Goal: Task Accomplishment & Management: Complete application form

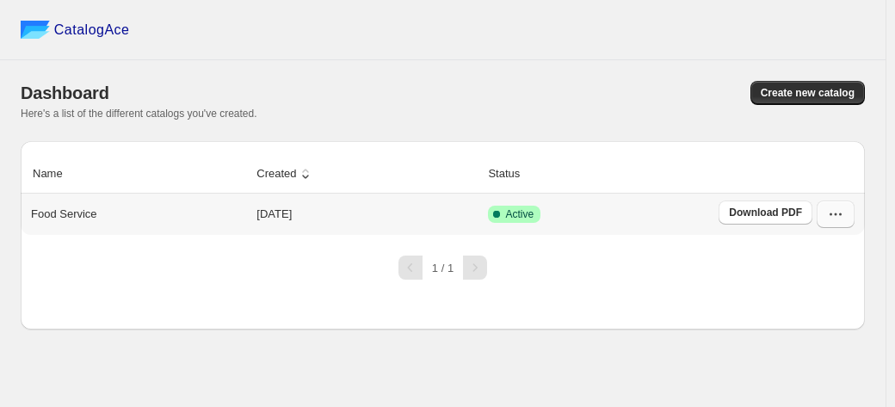
click at [840, 212] on icon "button" at bounding box center [835, 214] width 17 height 17
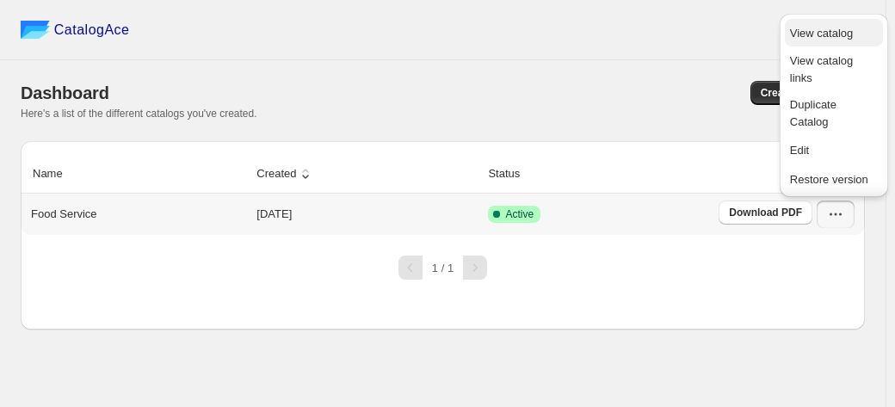
click at [823, 32] on span "View catalog" at bounding box center [821, 33] width 63 height 13
click at [637, 97] on div "Create new catalog" at bounding box center [650, 93] width 428 height 24
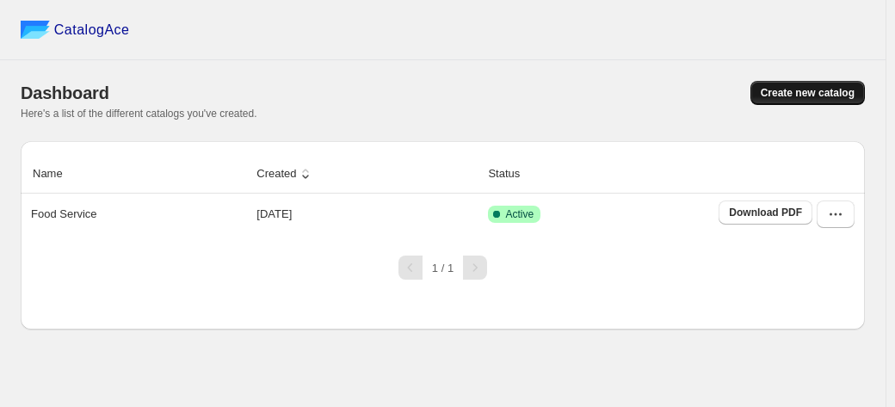
click at [775, 90] on span "Create new catalog" at bounding box center [807, 93] width 94 height 14
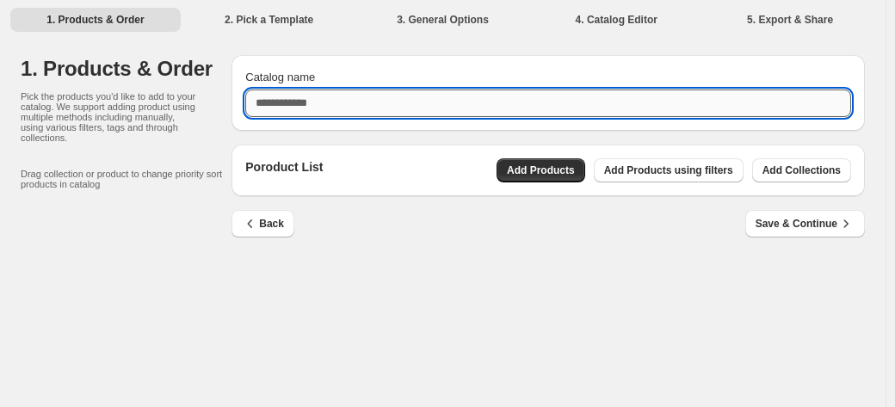
click at [343, 98] on input "Catalog name" at bounding box center [548, 103] width 606 height 28
type input "*****"
click at [441, 286] on div "1. Products & Order 2. Pick a Template 3. General Options 4. Catalog Editor 5. …" at bounding box center [442, 203] width 885 height 407
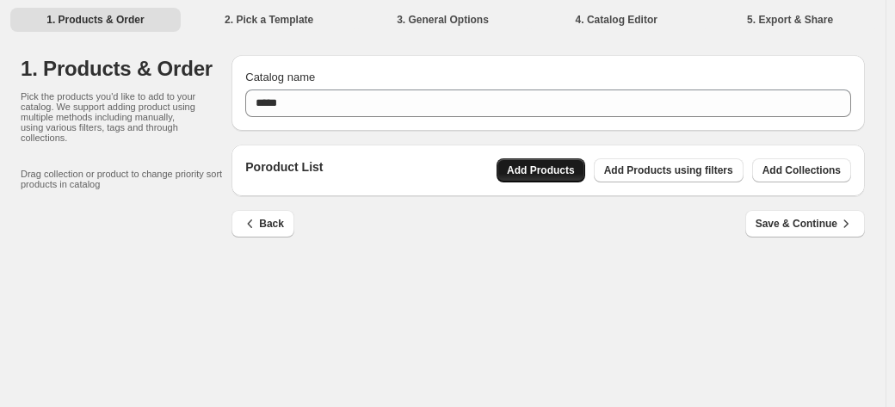
click at [545, 169] on span "Add Products" at bounding box center [541, 170] width 68 height 14
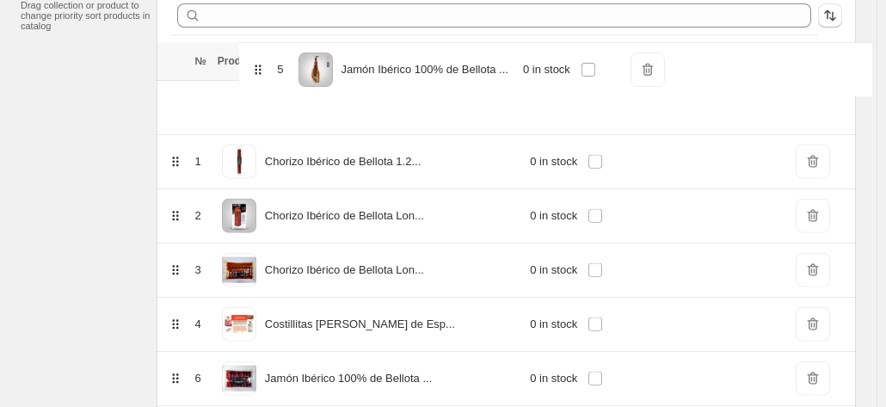
scroll to position [180, 0]
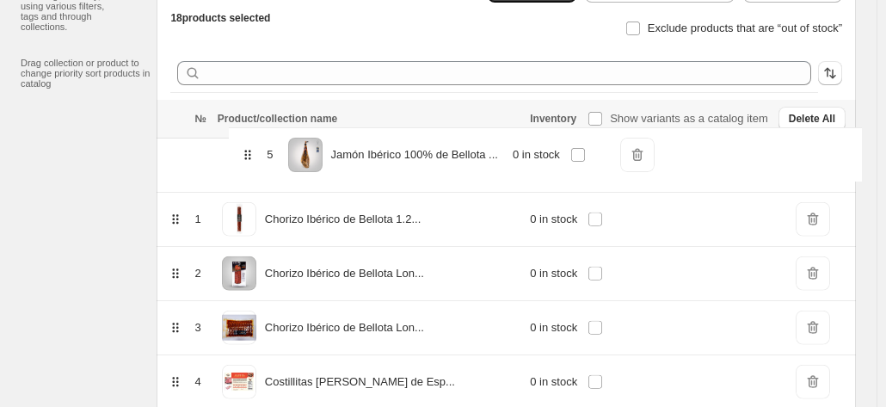
drag, startPoint x: 250, startPoint y: 213, endPoint x: 250, endPoint y: 134, distance: 79.1
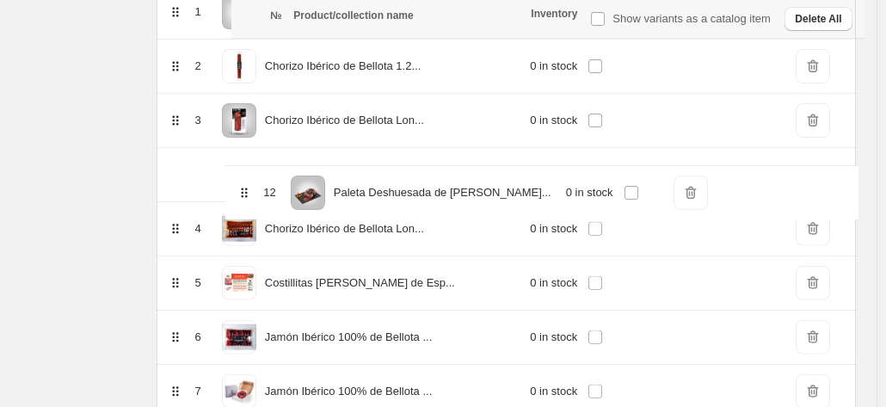
scroll to position [331, 0]
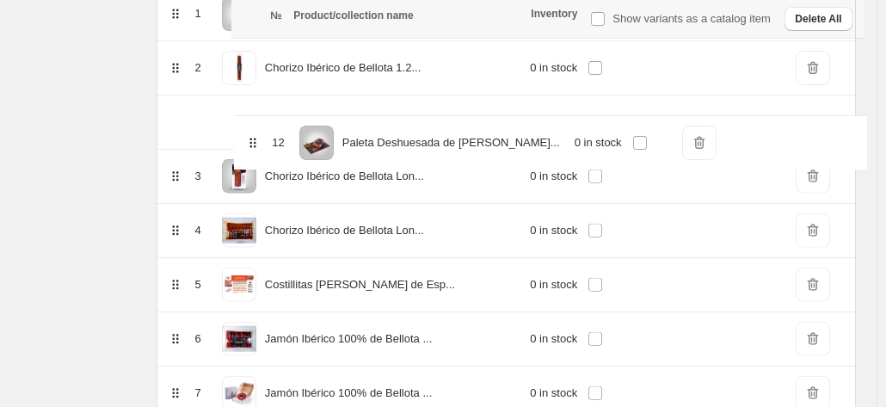
drag, startPoint x: 253, startPoint y: 109, endPoint x: 258, endPoint y: 134, distance: 25.5
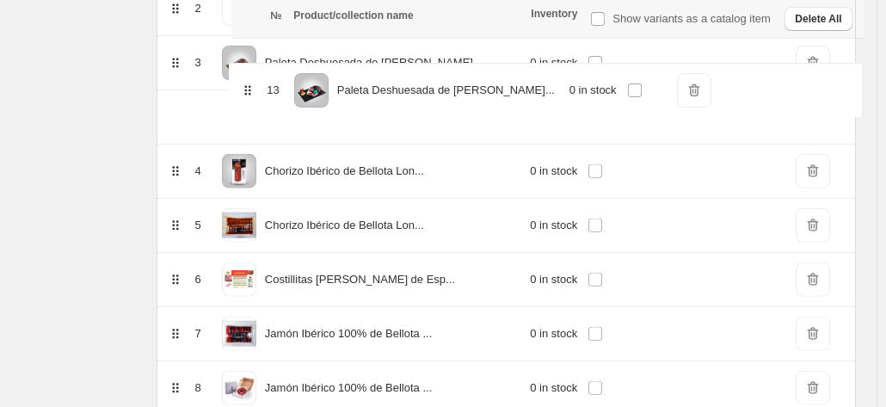
scroll to position [387, 0]
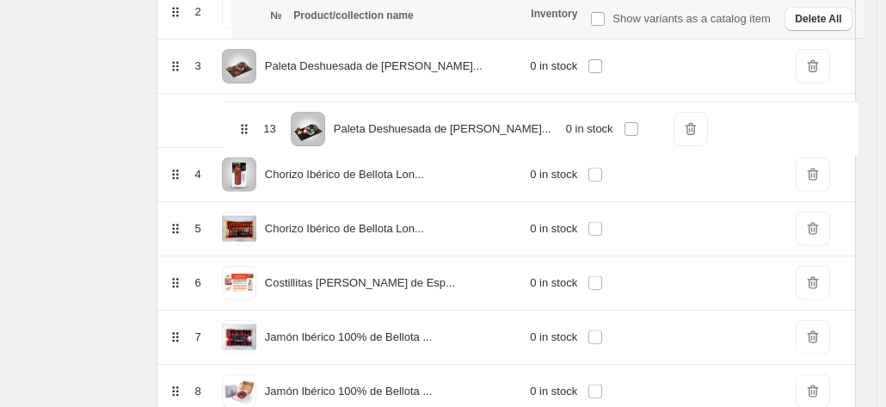
drag, startPoint x: 243, startPoint y: 340, endPoint x: 242, endPoint y: 114, distance: 225.4
click at [242, 114] on table "№ Product/collection name Inventory Show variants as a catalog item Delete All …" at bounding box center [506, 398] width 699 height 1013
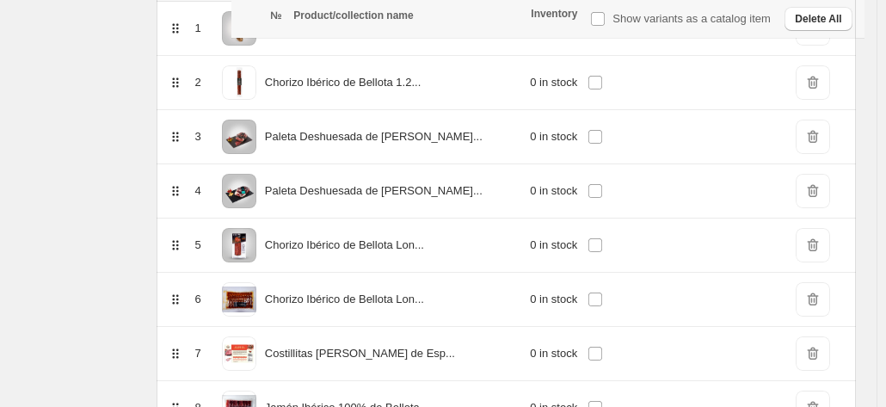
scroll to position [292, 0]
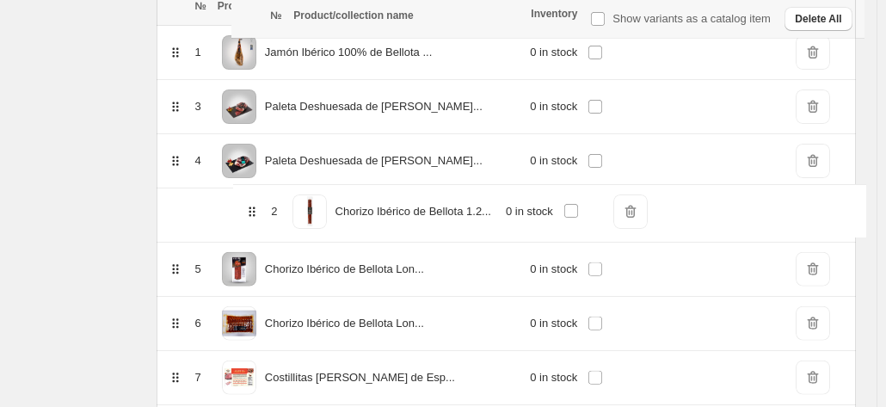
drag, startPoint x: 251, startPoint y: 108, endPoint x: 256, endPoint y: 219, distance: 111.1
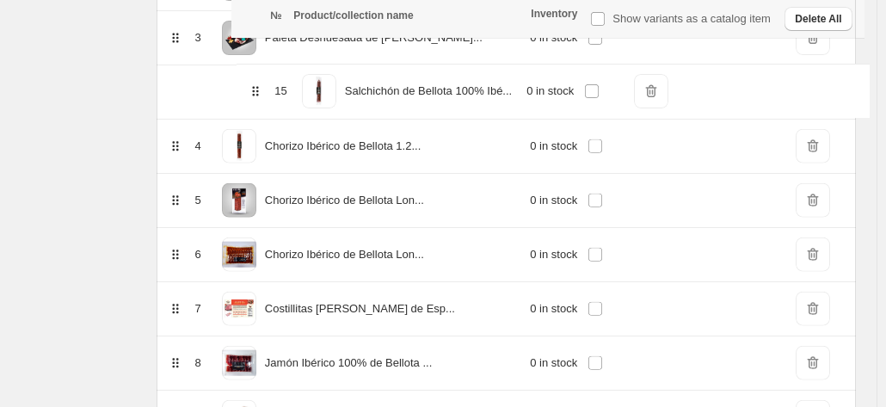
scroll to position [415, 0]
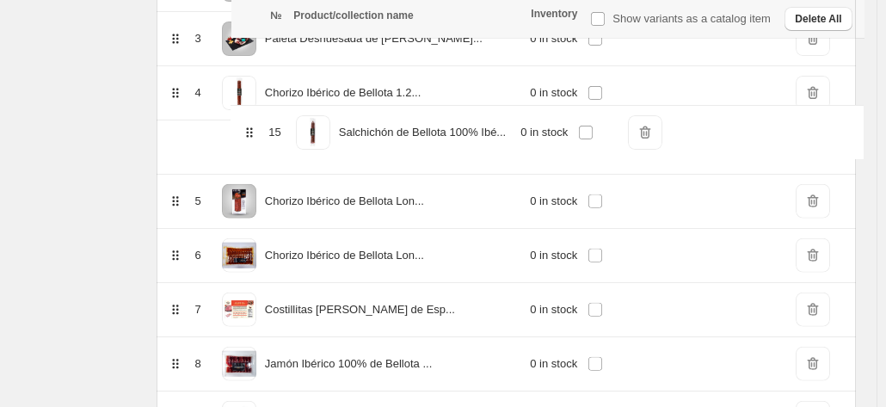
drag, startPoint x: 255, startPoint y: 230, endPoint x: 254, endPoint y: 118, distance: 111.8
click at [254, 118] on table "№ Product/collection name Inventory Show variants as a catalog item Delete All …" at bounding box center [506, 371] width 699 height 1013
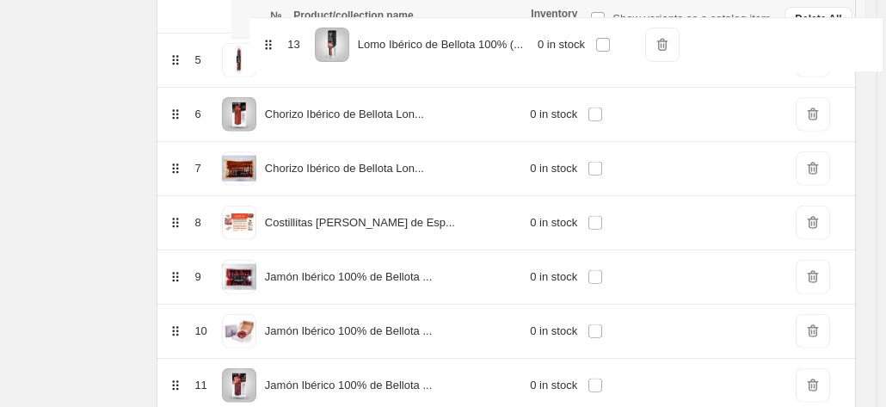
scroll to position [517, 0]
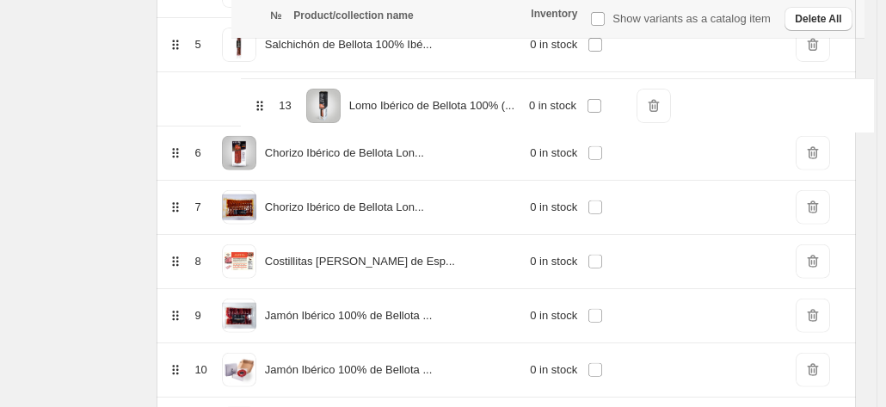
drag, startPoint x: 256, startPoint y: 215, endPoint x: 268, endPoint y: 96, distance: 119.3
click at [268, 96] on table "№ Product/collection name Inventory Show variants as a catalog item Delete All …" at bounding box center [506, 269] width 699 height 1013
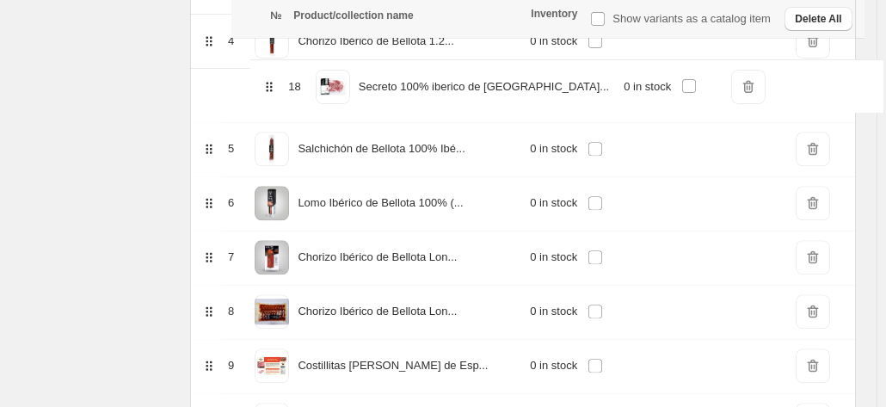
scroll to position [462, 0]
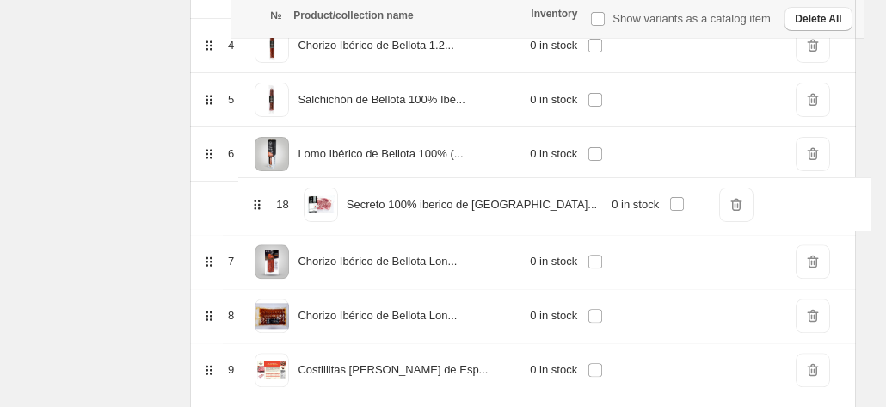
drag, startPoint x: 253, startPoint y: 311, endPoint x: 262, endPoint y: 194, distance: 116.5
click at [262, 194] on table "№ Product/collection name Inventory Show variants as a catalog item Delete All …" at bounding box center [523, 324] width 666 height 1013
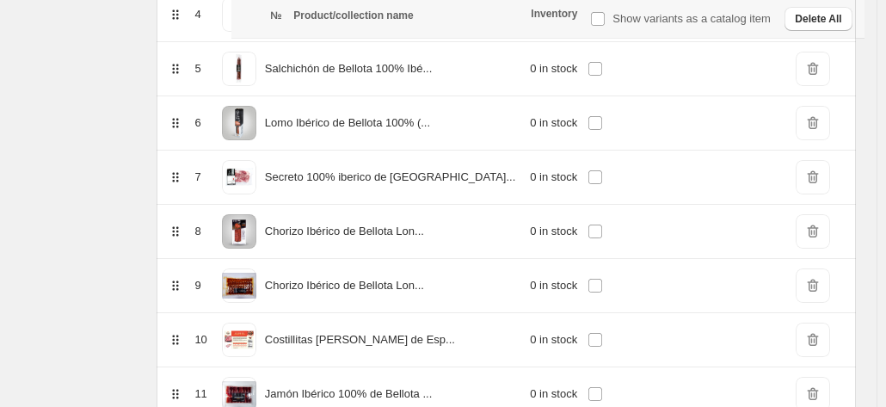
scroll to position [497, 0]
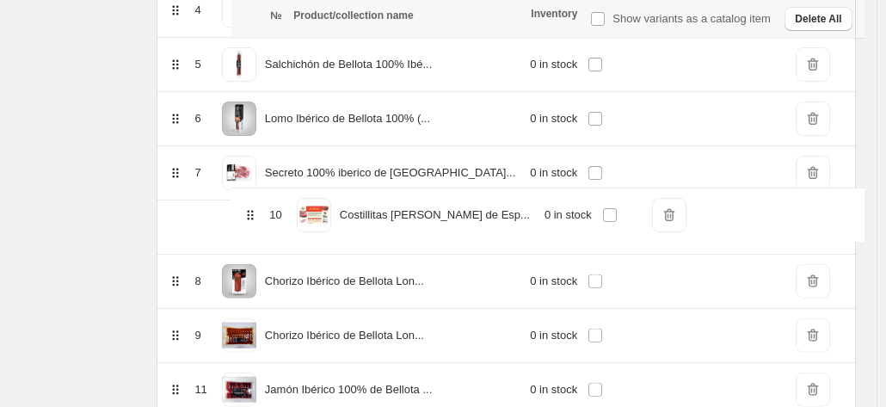
drag, startPoint x: 248, startPoint y: 330, endPoint x: 249, endPoint y: 179, distance: 151.4
click at [249, 179] on tbody "1 Jamón Ibérico 100% de Bellota ... 0 in stock DeleteIcon 2 Paleta Deshuesada d…" at bounding box center [506, 308] width 699 height 975
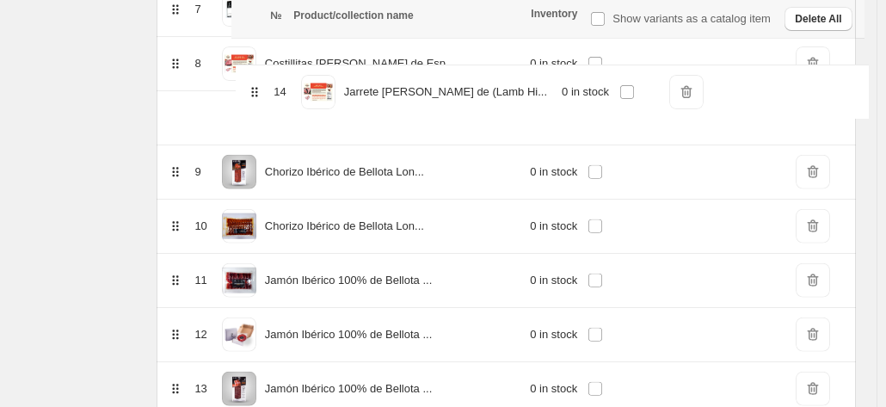
scroll to position [659, 0]
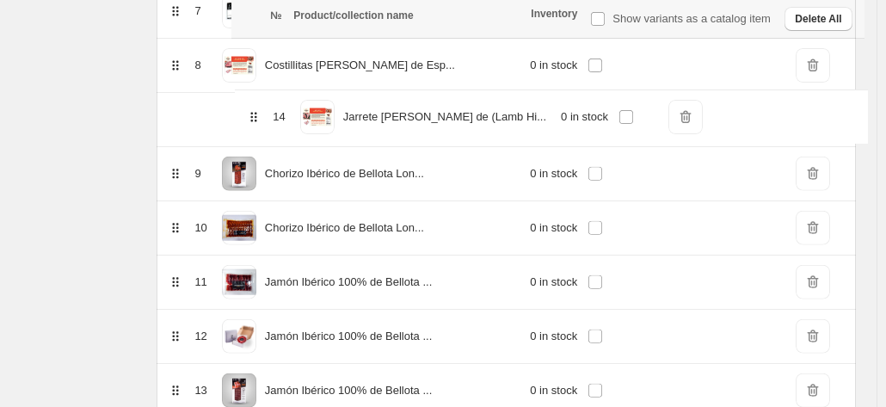
drag, startPoint x: 255, startPoint y: 271, endPoint x: 259, endPoint y: 111, distance: 160.1
click at [259, 111] on table "№ Product/collection name Inventory Show variants as a catalog item Delete All …" at bounding box center [506, 127] width 699 height 1013
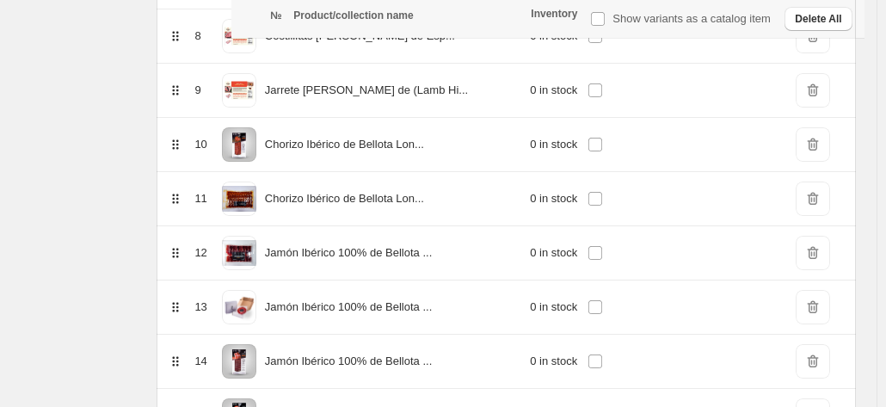
scroll to position [688, 0]
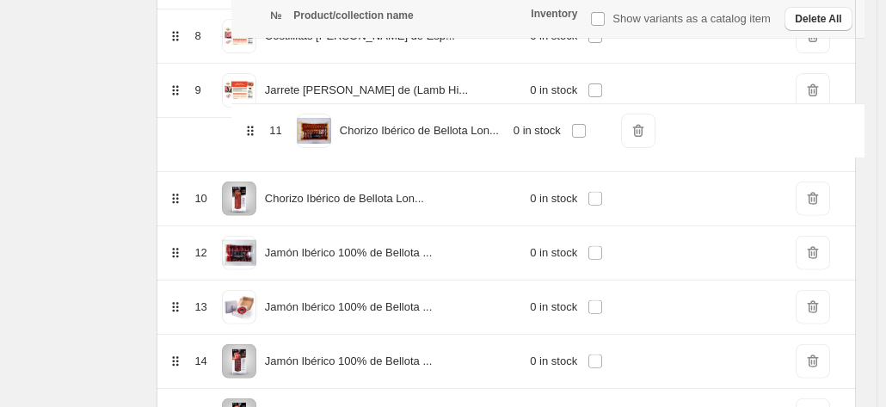
drag, startPoint x: 250, startPoint y: 197, endPoint x: 251, endPoint y: 120, distance: 76.6
click at [251, 120] on table "№ Product/collection name Inventory Show variants as a catalog item Delete All …" at bounding box center [506, 97] width 699 height 1013
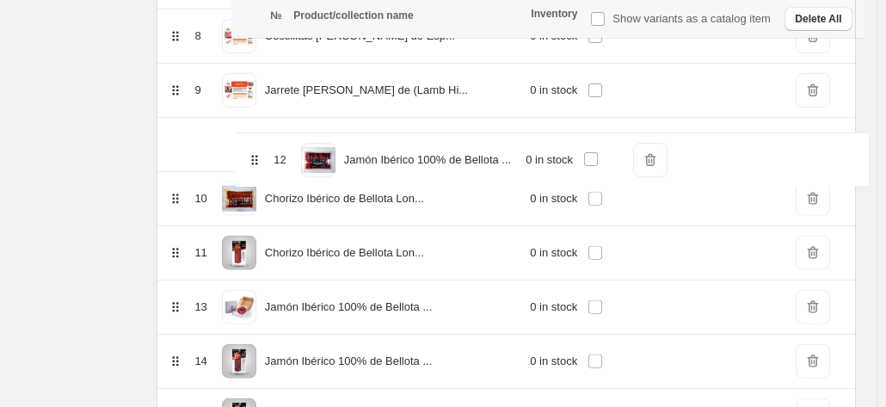
drag, startPoint x: 255, startPoint y: 249, endPoint x: 267, endPoint y: 124, distance: 126.1
click at [267, 124] on table "№ Product/collection name Inventory Show variants as a catalog item Delete All …" at bounding box center [506, 97] width 699 height 1013
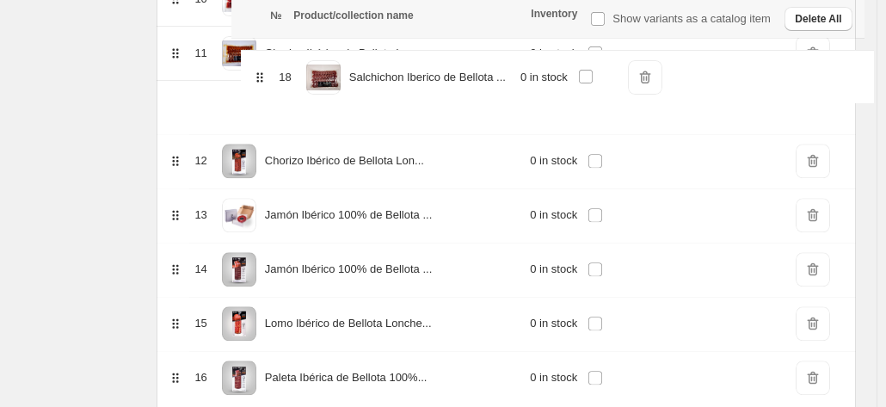
scroll to position [819, 0]
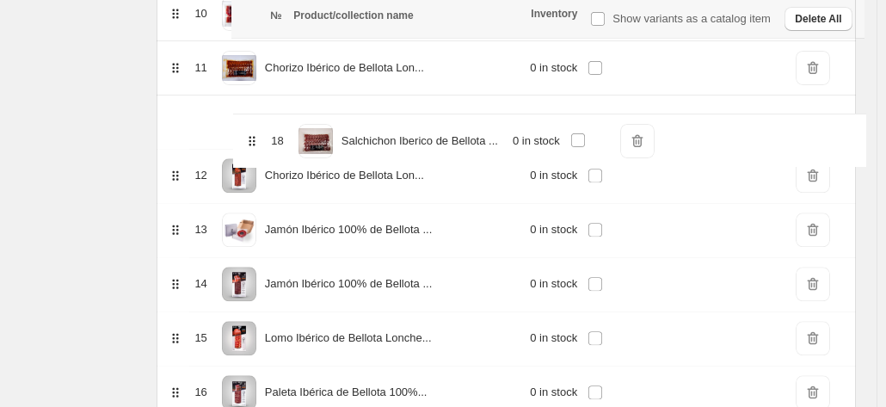
drag, startPoint x: 253, startPoint y: 311, endPoint x: 256, endPoint y: 123, distance: 187.6
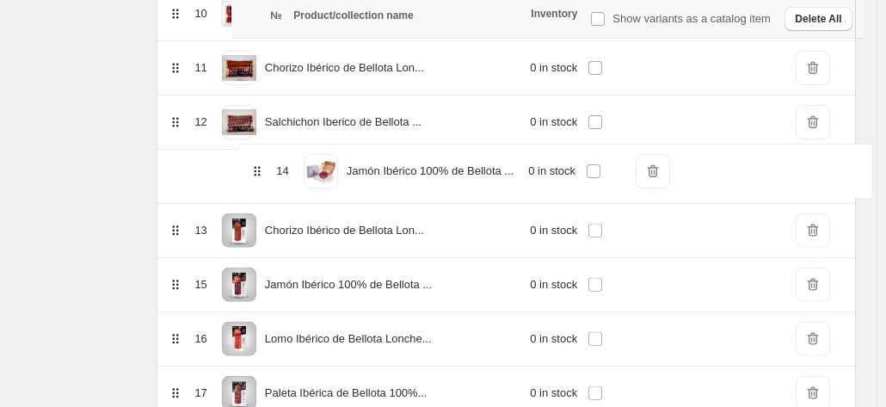
drag, startPoint x: 249, startPoint y: 228, endPoint x: 260, endPoint y: 154, distance: 74.7
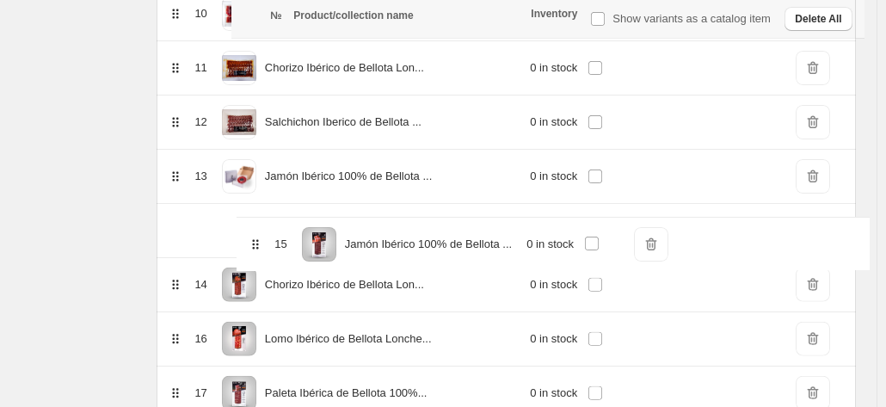
drag, startPoint x: 250, startPoint y: 280, endPoint x: 256, endPoint y: 233, distance: 46.8
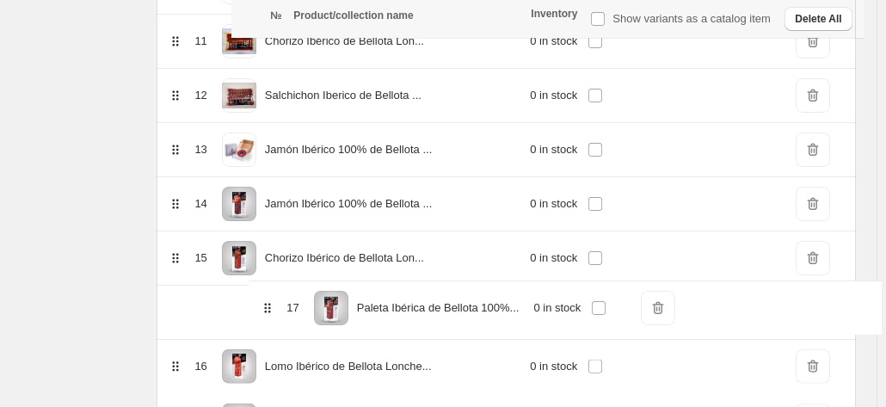
scroll to position [852, 0]
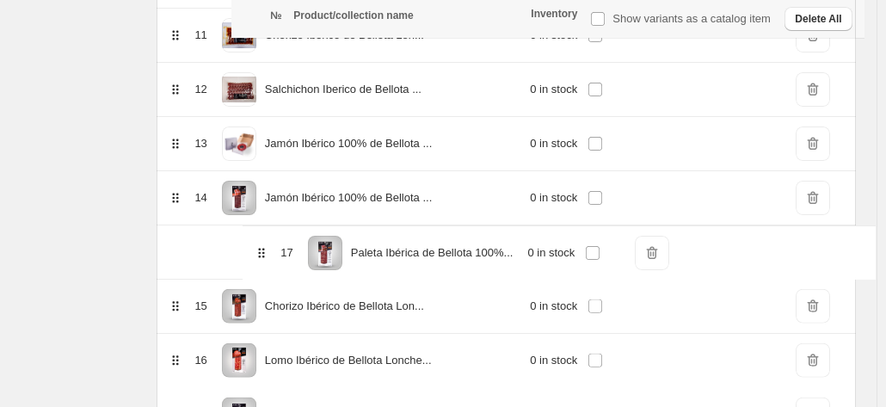
drag, startPoint x: 255, startPoint y: 385, endPoint x: 267, endPoint y: 242, distance: 144.1
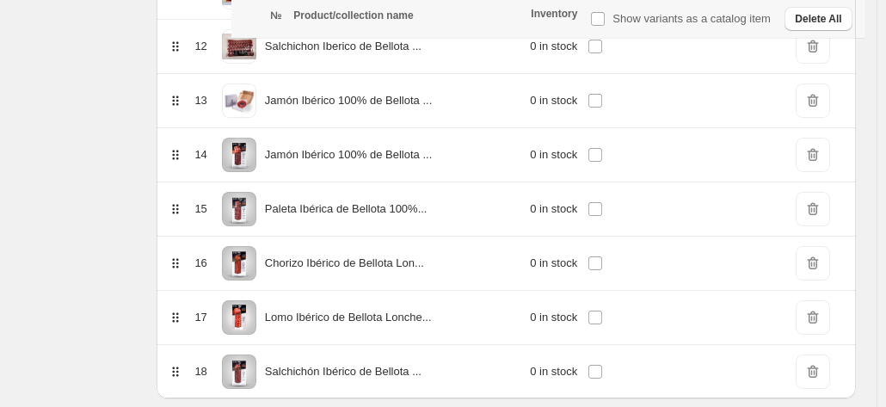
scroll to position [914, 0]
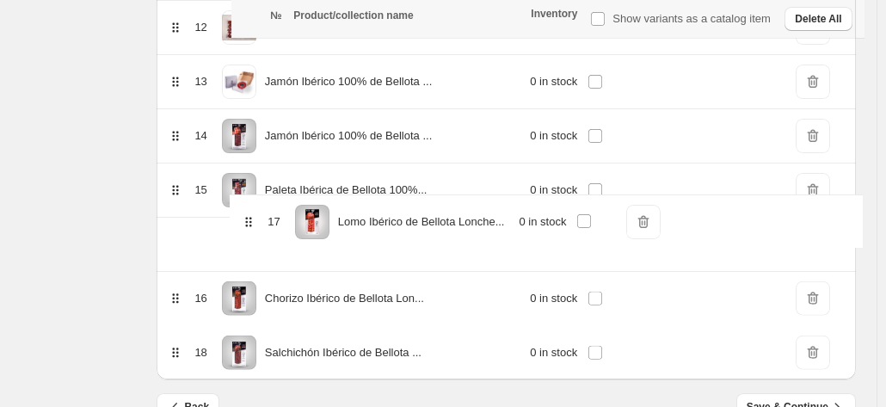
drag, startPoint x: 252, startPoint y: 299, endPoint x: 250, endPoint y: 211, distance: 87.8
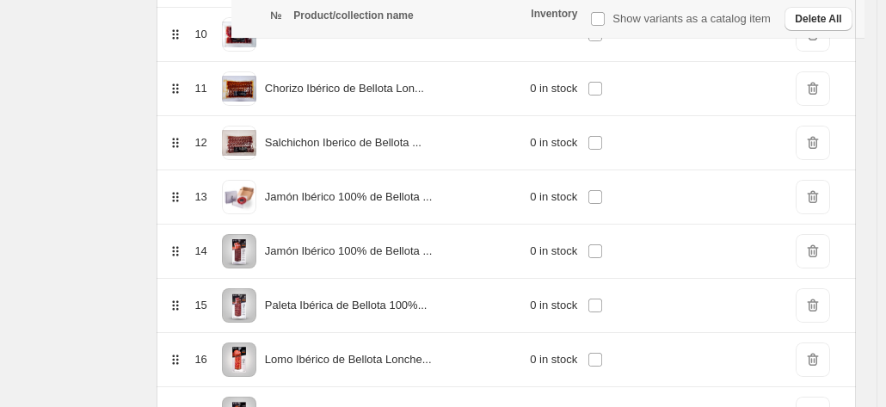
scroll to position [950, 0]
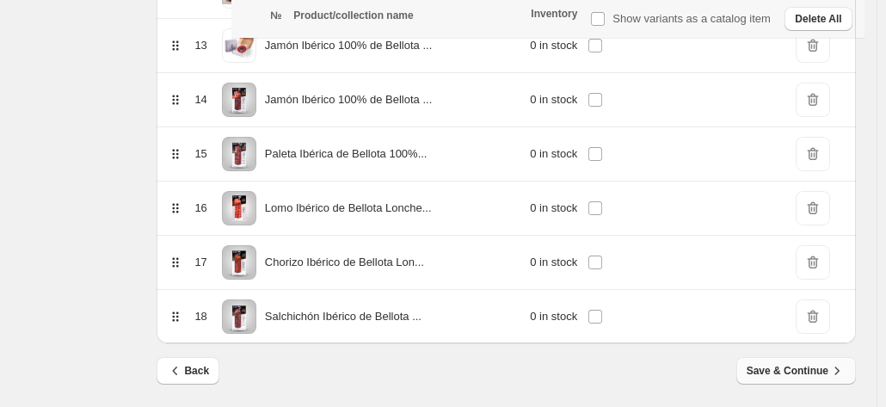
click at [797, 366] on span "Save & Continue" at bounding box center [796, 370] width 99 height 17
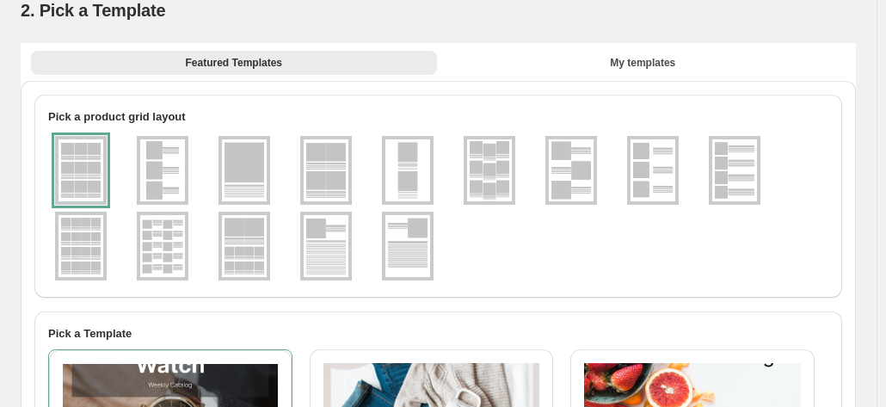
scroll to position [59, 0]
click at [89, 184] on div at bounding box center [81, 171] width 52 height 69
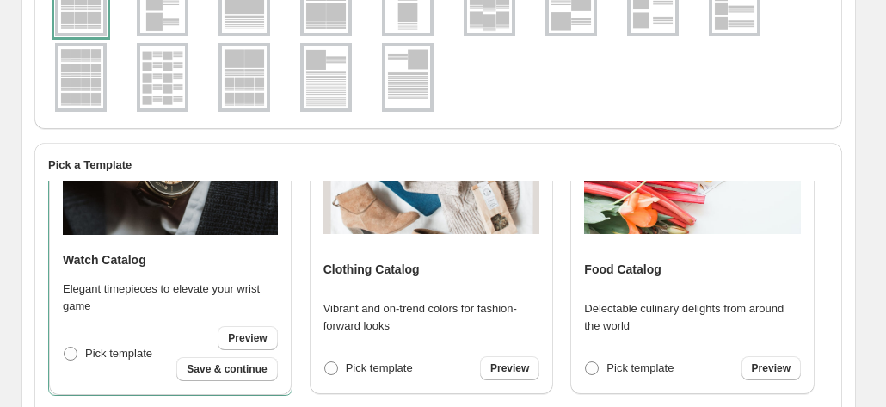
scroll to position [89, 0]
click at [769, 372] on span "Preview" at bounding box center [771, 369] width 39 height 14
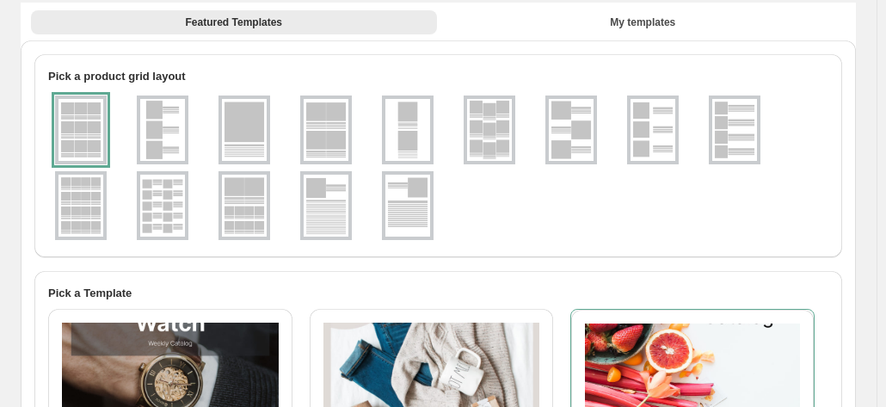
scroll to position [0, 0]
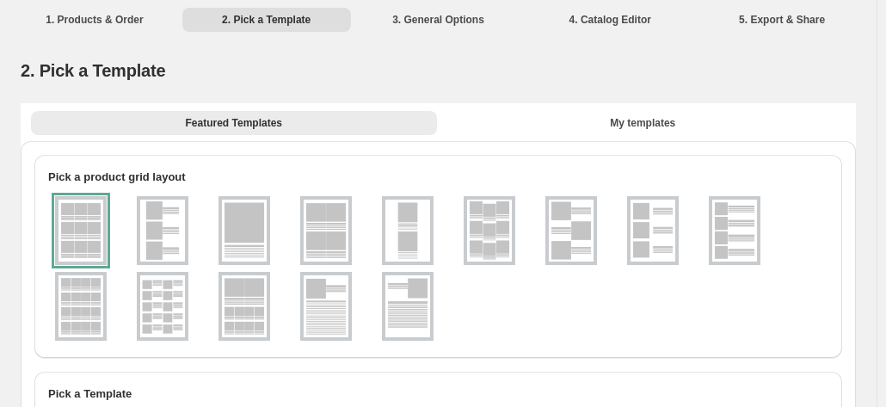
click at [547, 61] on div "2. Pick a Template" at bounding box center [438, 70] width 835 height 24
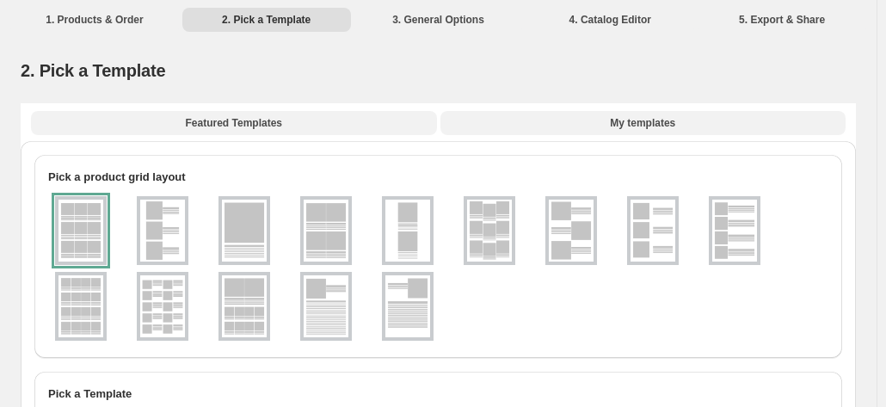
click at [643, 125] on span "My templates" at bounding box center [642, 123] width 65 height 14
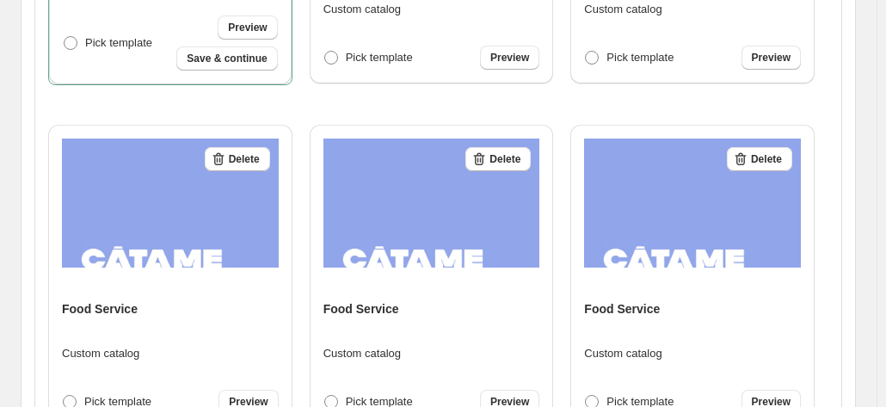
scroll to position [191, 0]
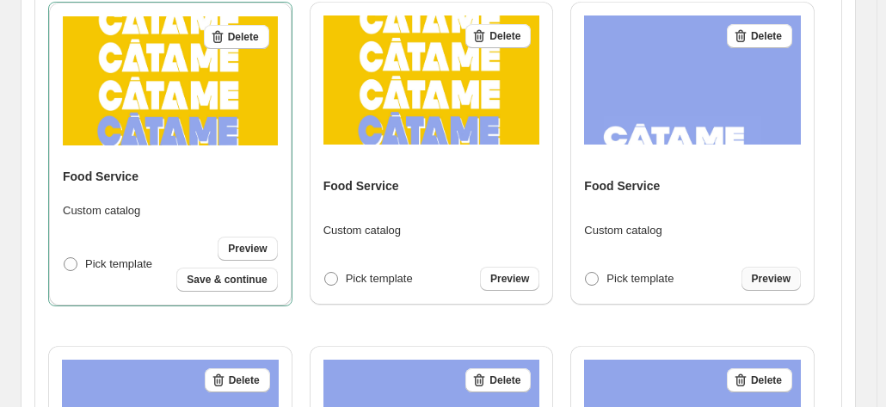
click at [791, 280] on span "Preview" at bounding box center [771, 279] width 39 height 14
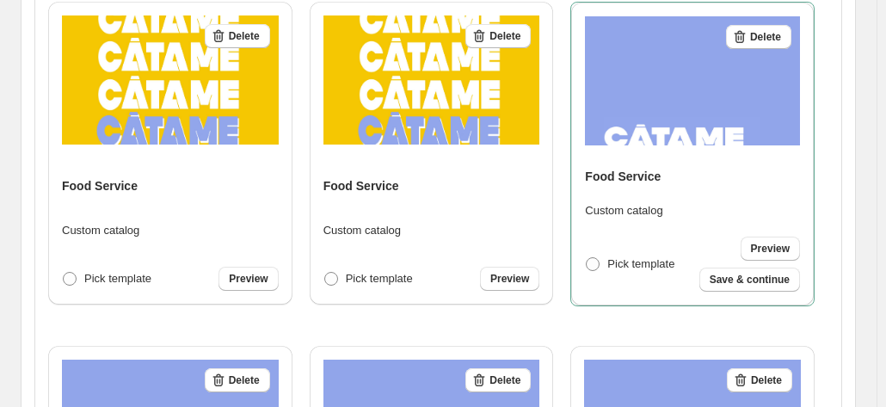
click at [463, 88] on img at bounding box center [431, 79] width 217 height 129
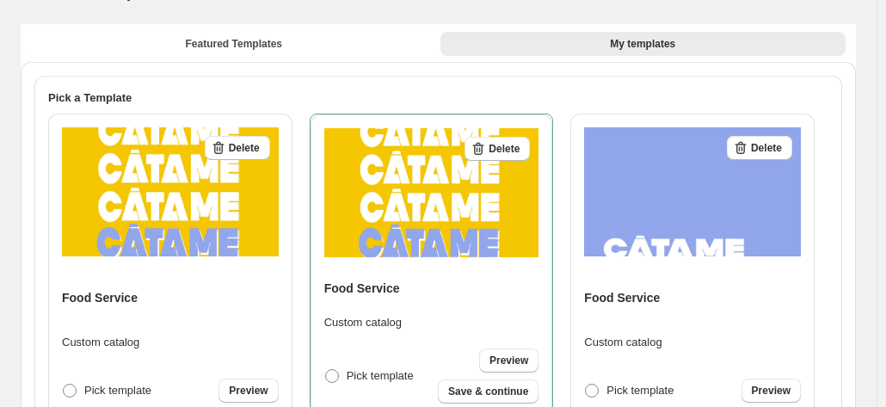
scroll to position [166, 0]
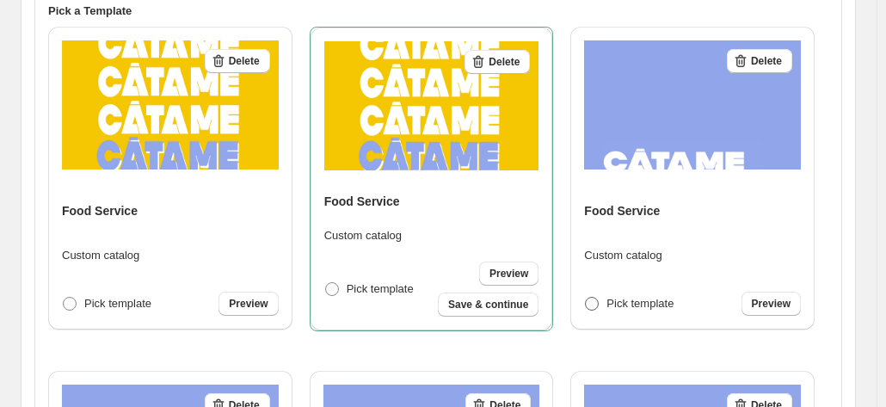
click at [599, 305] on span at bounding box center [592, 304] width 14 height 14
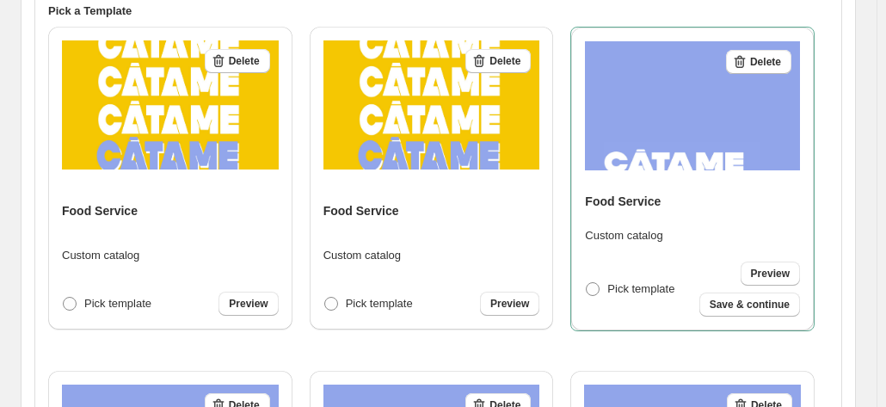
click at [595, 299] on label "Pick template" at bounding box center [629, 289] width 89 height 24
click at [741, 304] on span "Save & continue" at bounding box center [750, 305] width 80 height 14
select select "****"
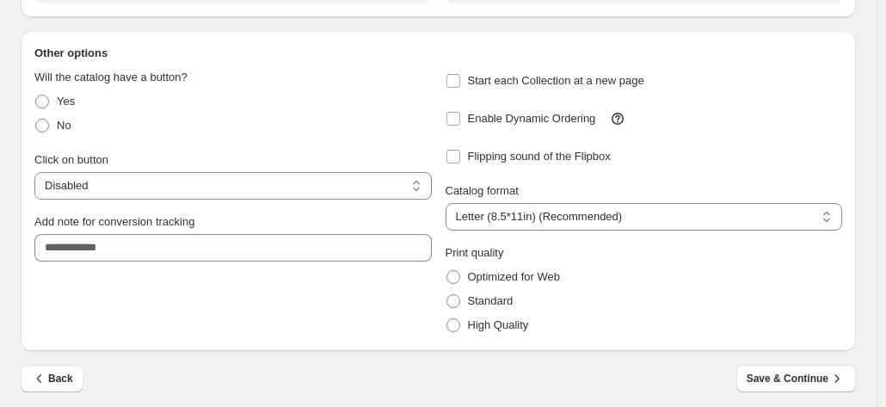
scroll to position [303, 0]
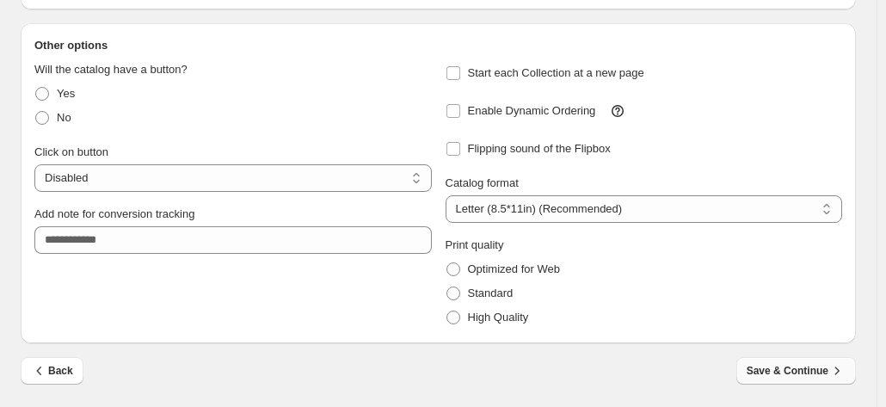
click at [807, 374] on span "Save & Continue" at bounding box center [796, 370] width 99 height 17
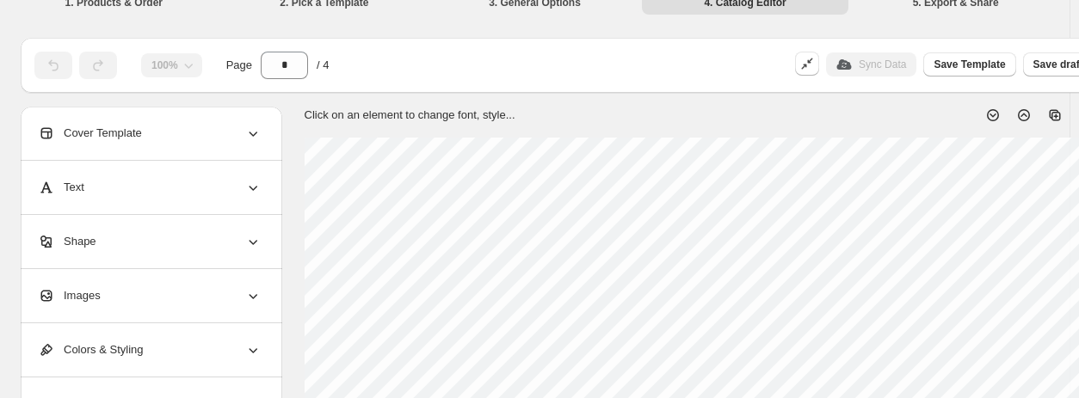
scroll to position [0, 0]
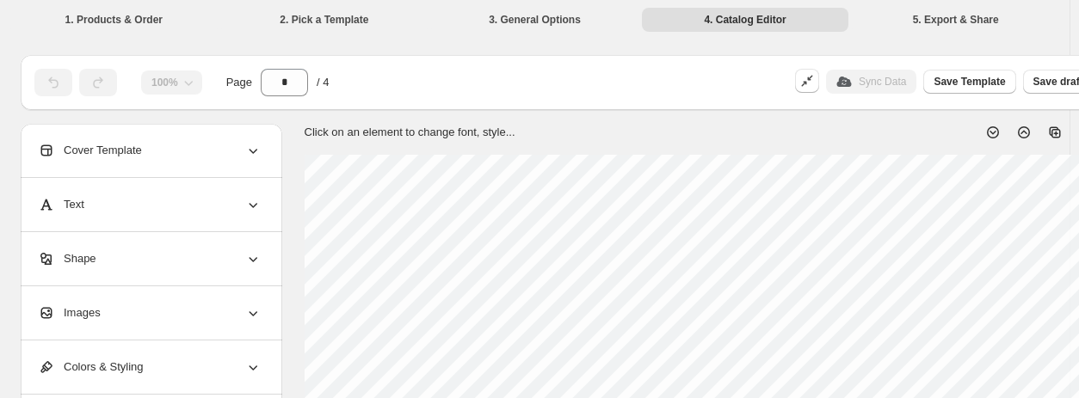
click at [867, 77] on div "Sync Data" at bounding box center [871, 82] width 90 height 24
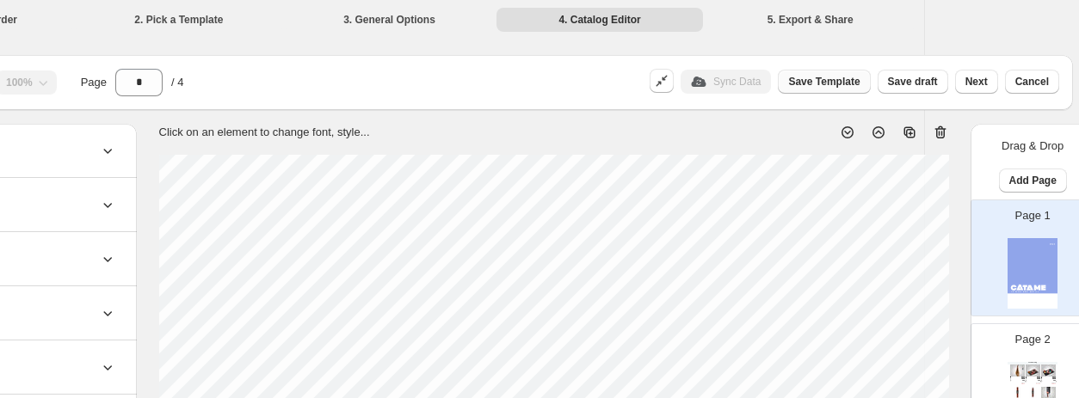
scroll to position [0, 146]
click at [826, 84] on span "Save Template" at bounding box center [822, 82] width 71 height 14
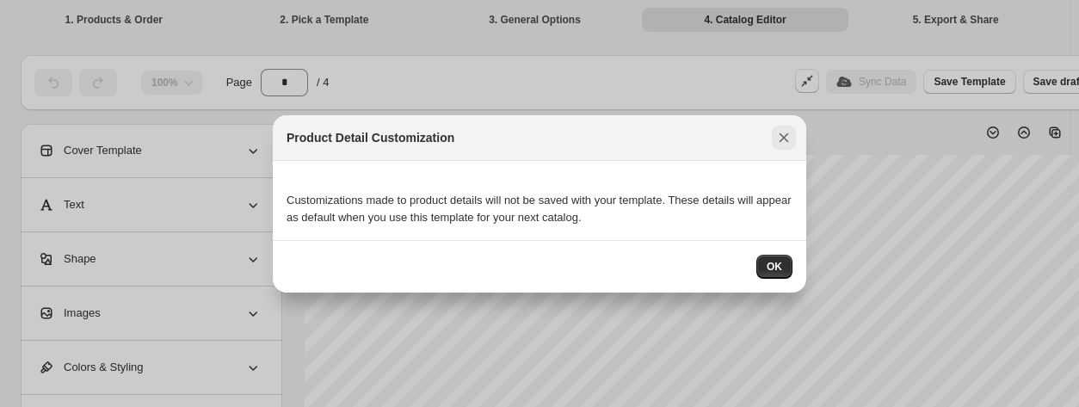
click at [778, 138] on icon ":r7l:" at bounding box center [783, 137] width 17 height 17
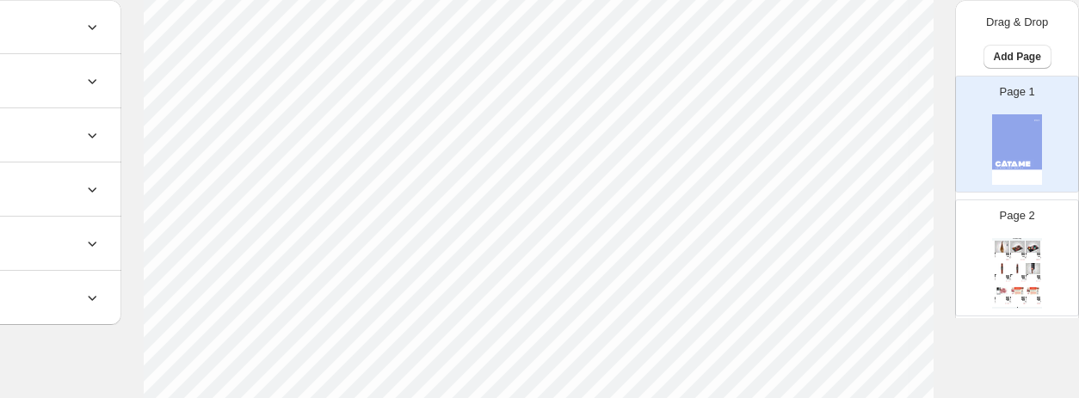
scroll to position [215, 161]
click at [894, 238] on div "Page 2 Food Catalog Jamón Ibérico 100% de Bellota con Hueso 16lb. aprox. Precio…" at bounding box center [1010, 251] width 108 height 115
type input "*"
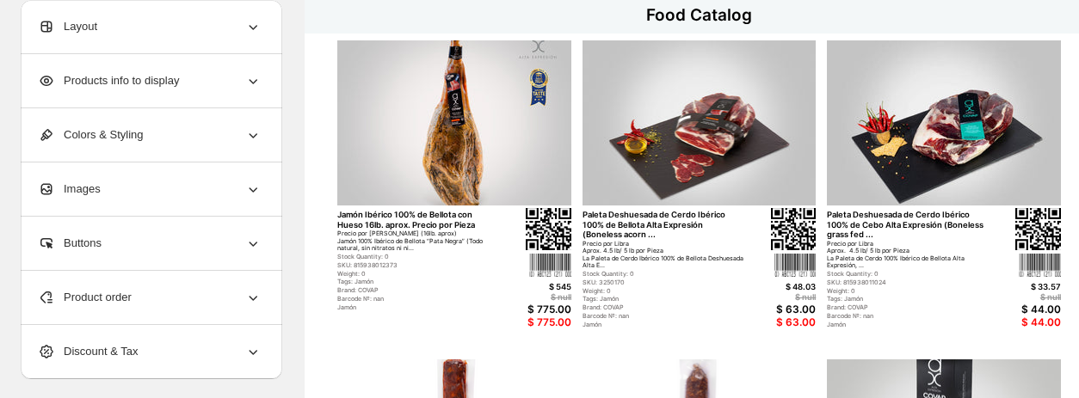
scroll to position [166, 0]
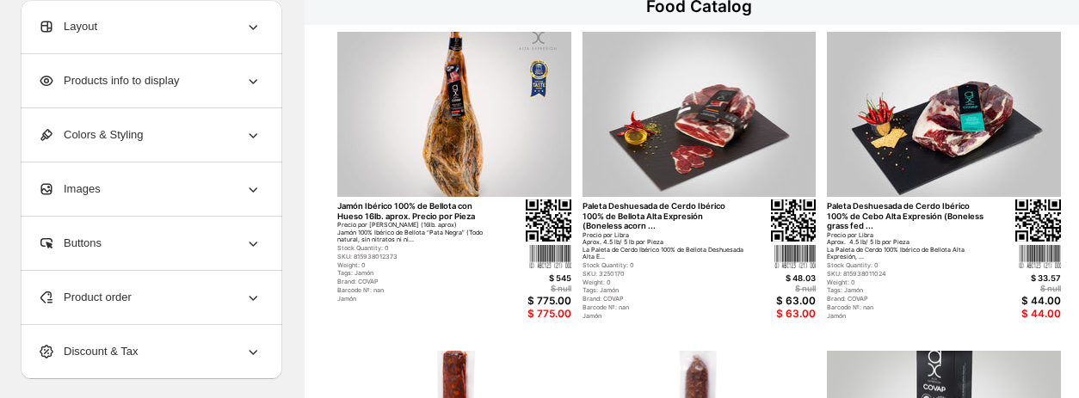
click at [171, 78] on span "Products info to display" at bounding box center [108, 80] width 141 height 17
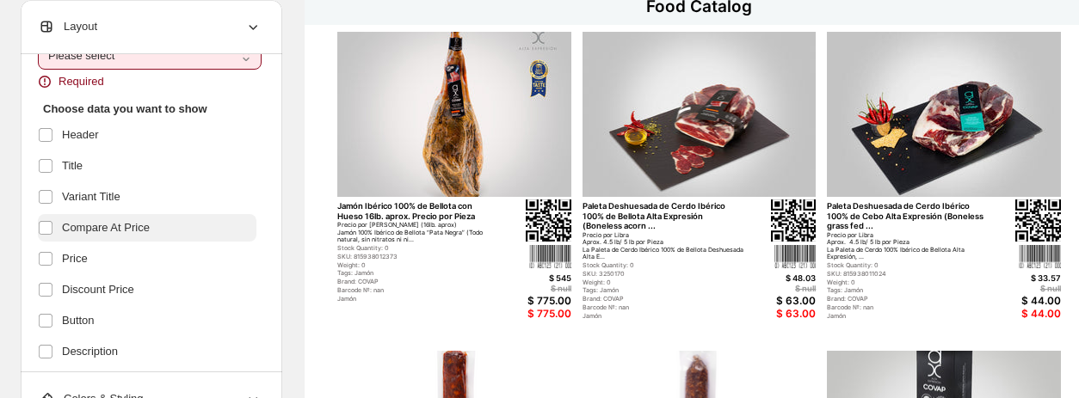
scroll to position [89, 0]
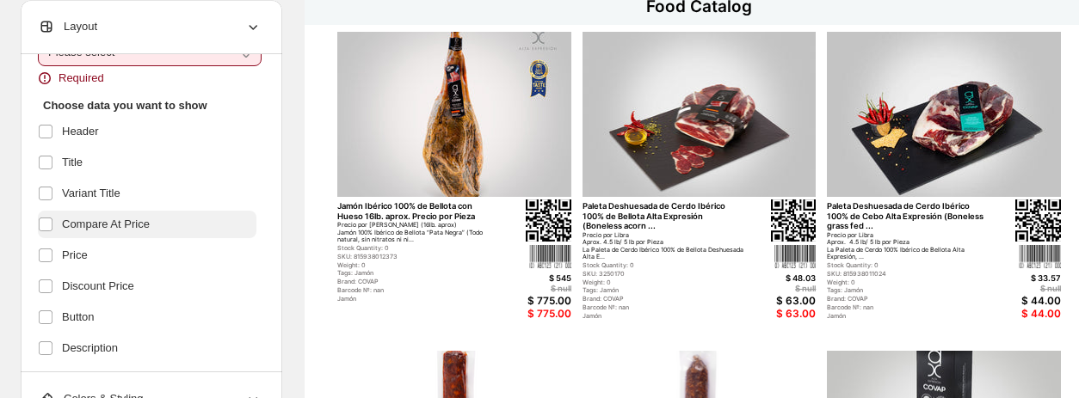
click at [107, 221] on span "Compare At Price" at bounding box center [106, 224] width 88 height 17
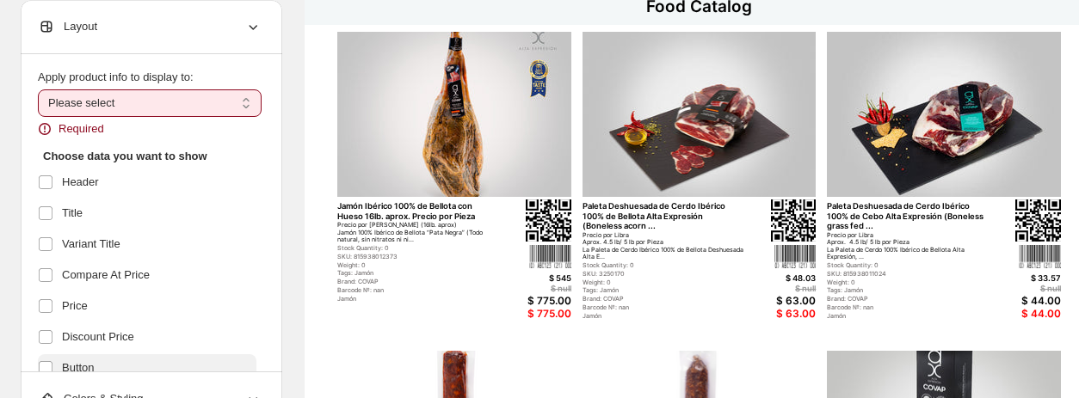
scroll to position [0, 0]
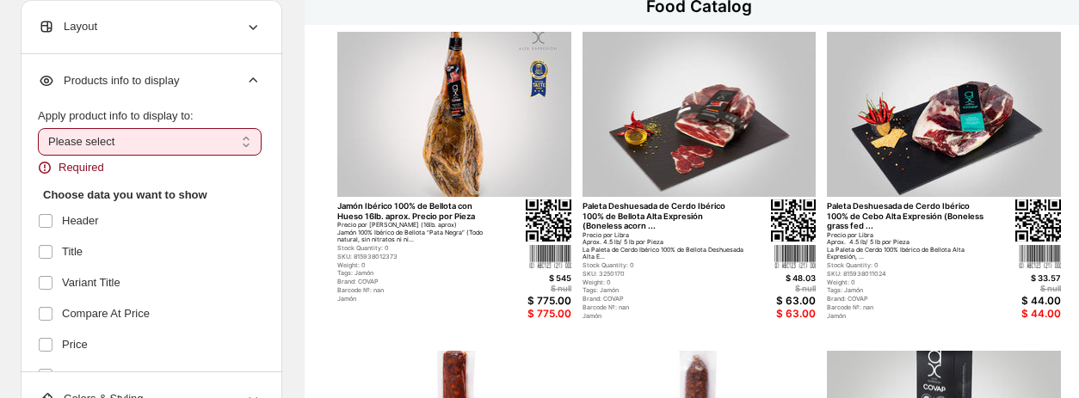
click at [139, 143] on select "**********" at bounding box center [150, 142] width 224 height 28
select select "*********"
click at [38, 128] on select "**********" at bounding box center [150, 142] width 224 height 28
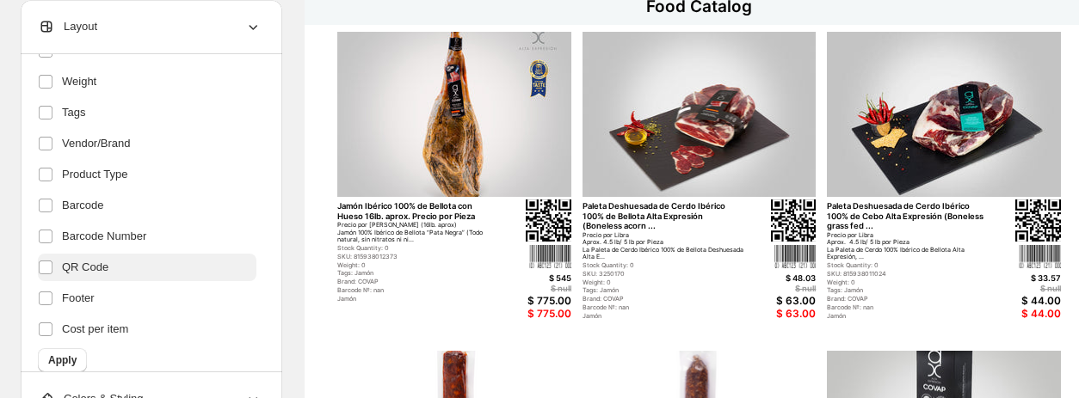
scroll to position [460, 0]
click at [59, 360] on span "Apply" at bounding box center [62, 360] width 28 height 14
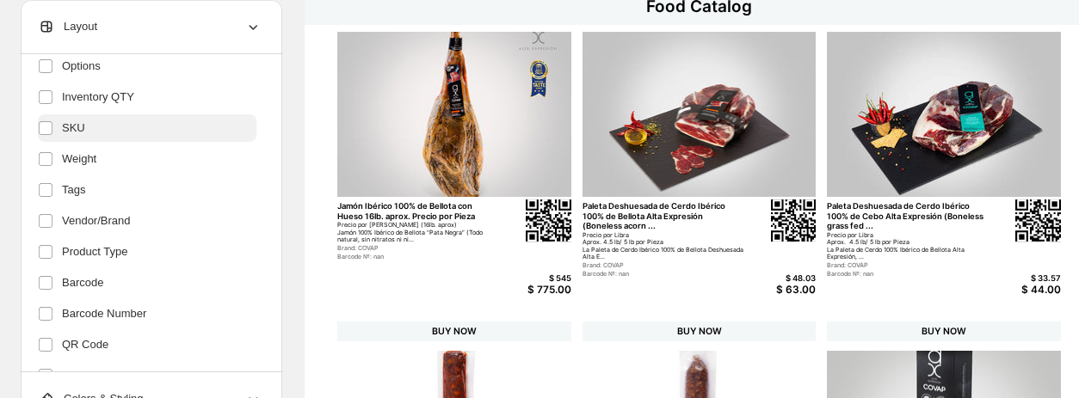
scroll to position [470, 0]
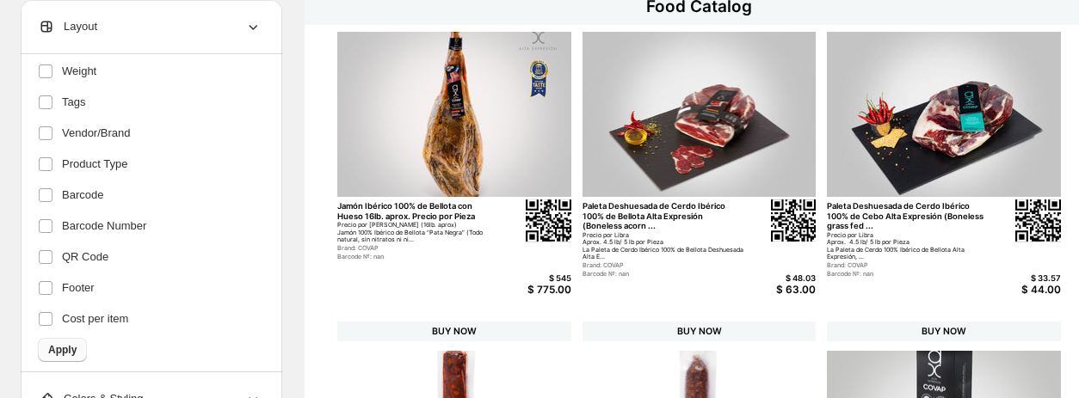
click at [52, 349] on span "Apply" at bounding box center [62, 350] width 28 height 14
click at [53, 355] on span "Apply" at bounding box center [62, 350] width 28 height 14
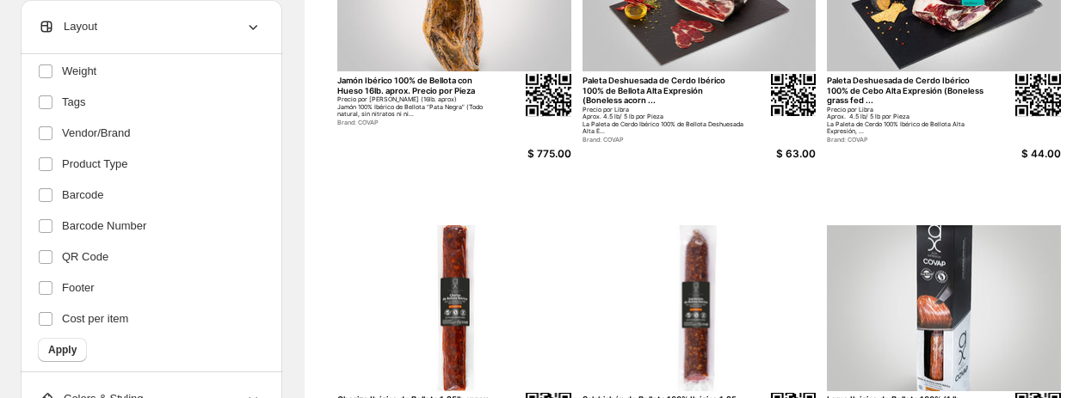
scroll to position [334, 0]
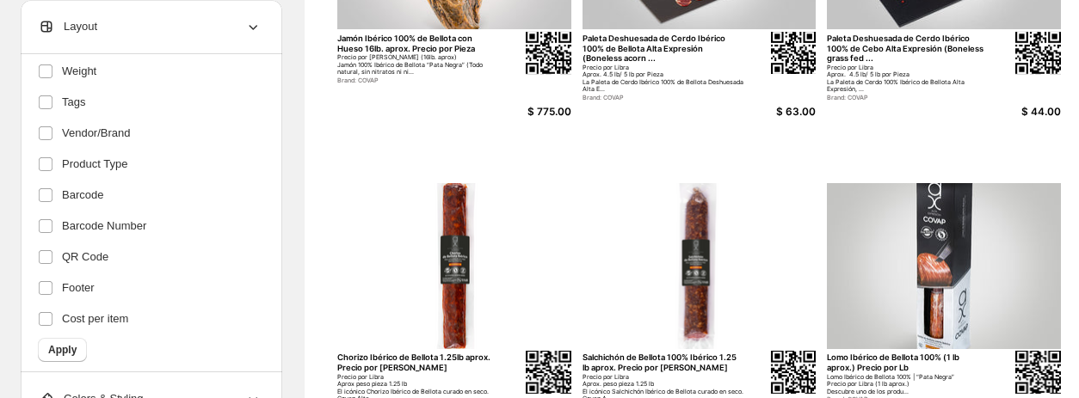
click at [34, 259] on div "**********" at bounding box center [152, 213] width 262 height 318
click at [70, 344] on span "Apply" at bounding box center [62, 350] width 28 height 14
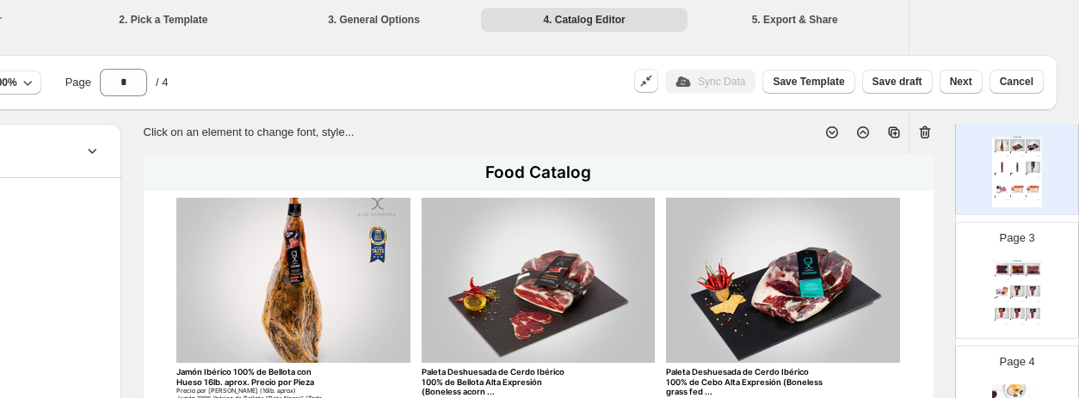
scroll to position [231, 0]
click at [894, 280] on img at bounding box center [1017, 285] width 15 height 11
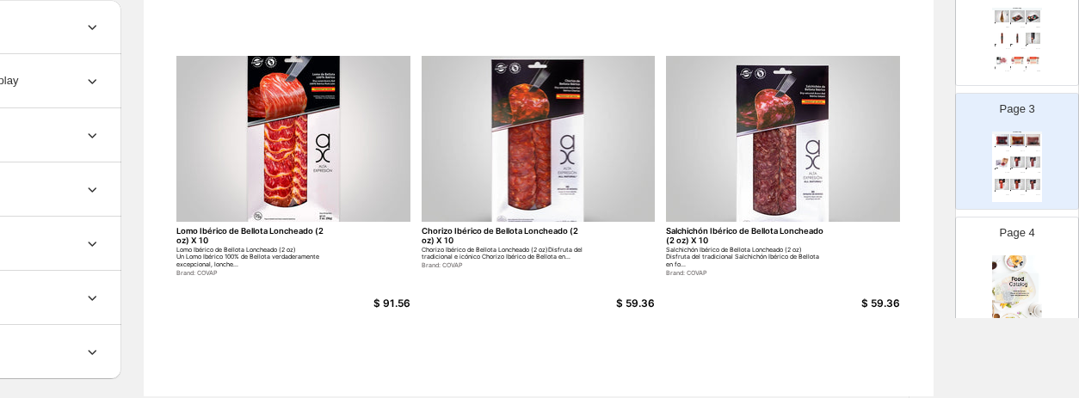
scroll to position [779, 161]
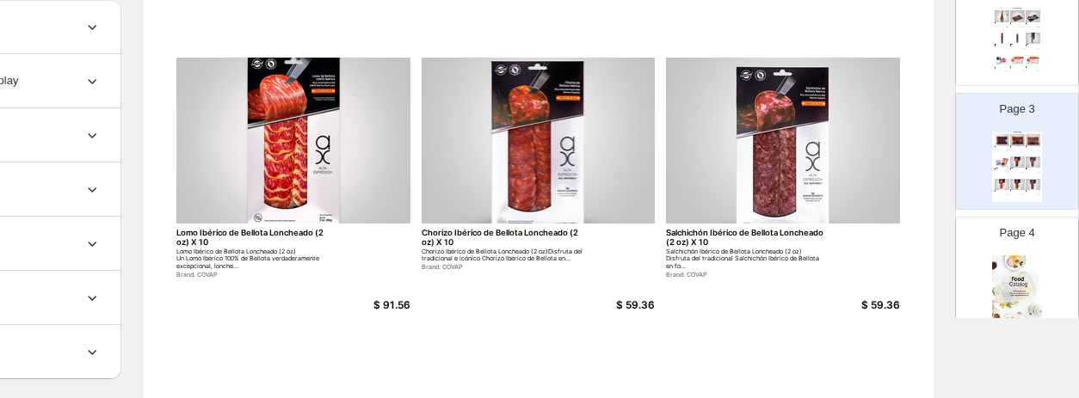
click at [894, 249] on div "Page 4" at bounding box center [1010, 268] width 108 height 115
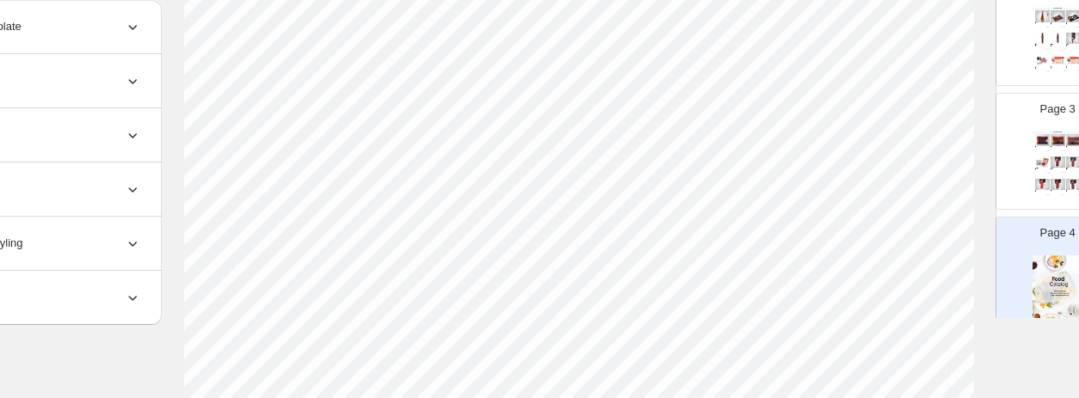
scroll to position [41, 120]
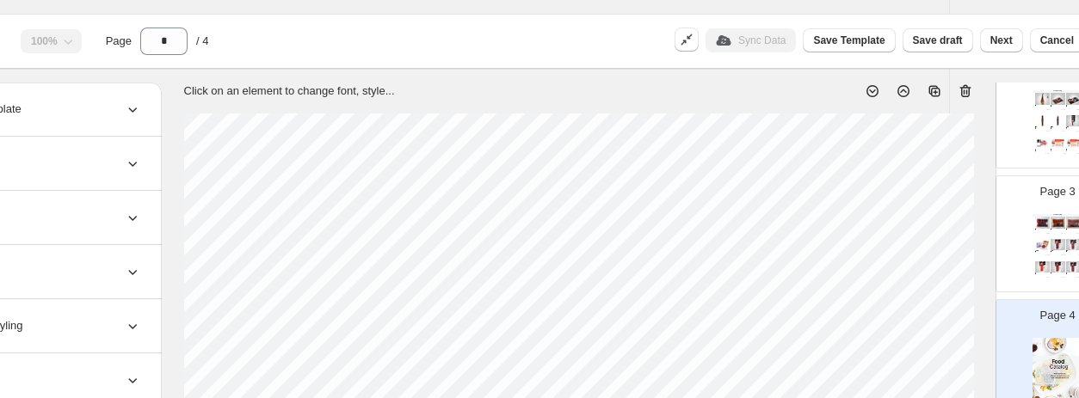
click at [894, 91] on icon at bounding box center [965, 91] width 17 height 17
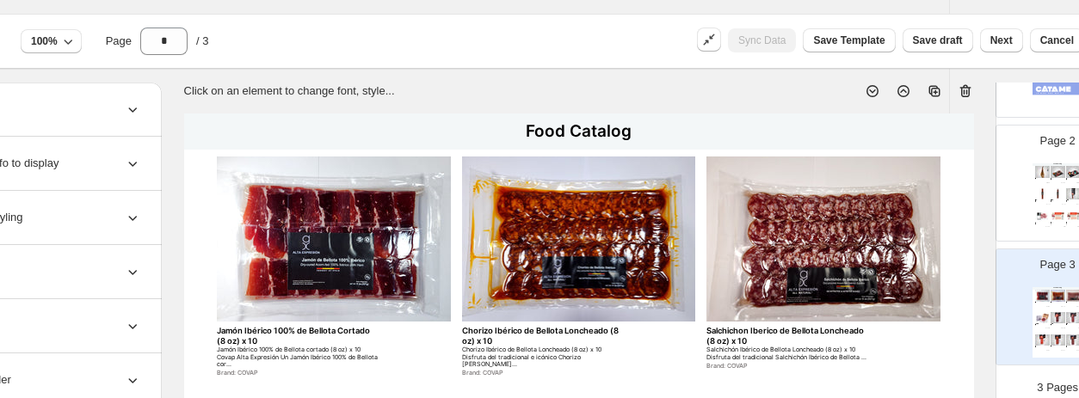
scroll to position [236, 120]
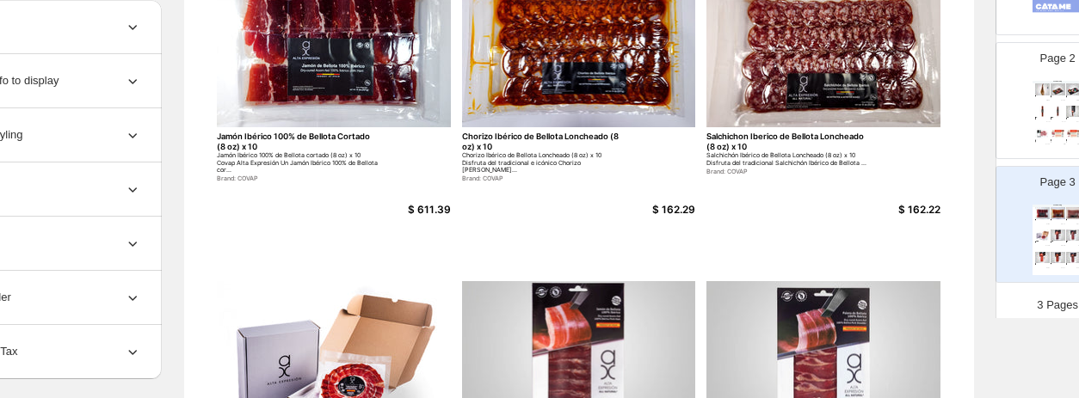
click at [894, 231] on img at bounding box center [1057, 235] width 15 height 11
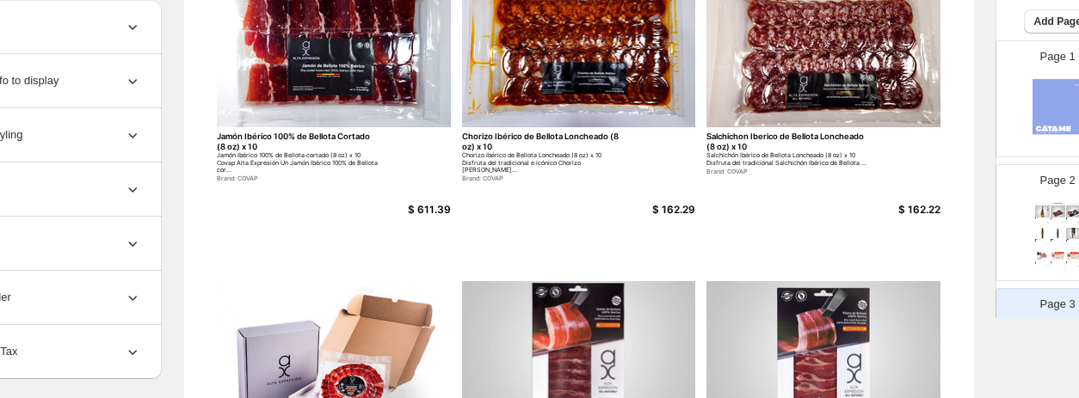
scroll to position [22, 0]
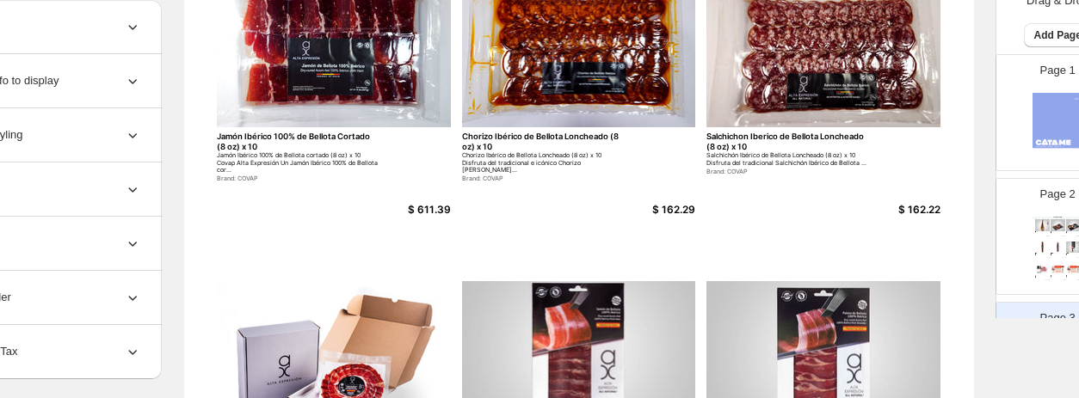
click at [894, 232] on div "Precio por Libra Aprox. 4.5 lb/ 5 lb por Pieza La Paleta de Cerdo Ibérico 100% …" at bounding box center [1055, 233] width 10 height 2
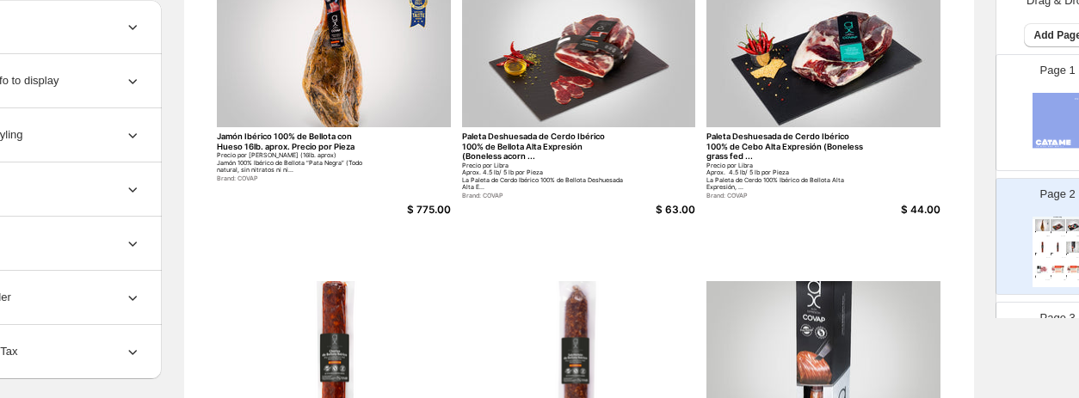
click at [894, 142] on div "Page 1" at bounding box center [1050, 105] width 108 height 115
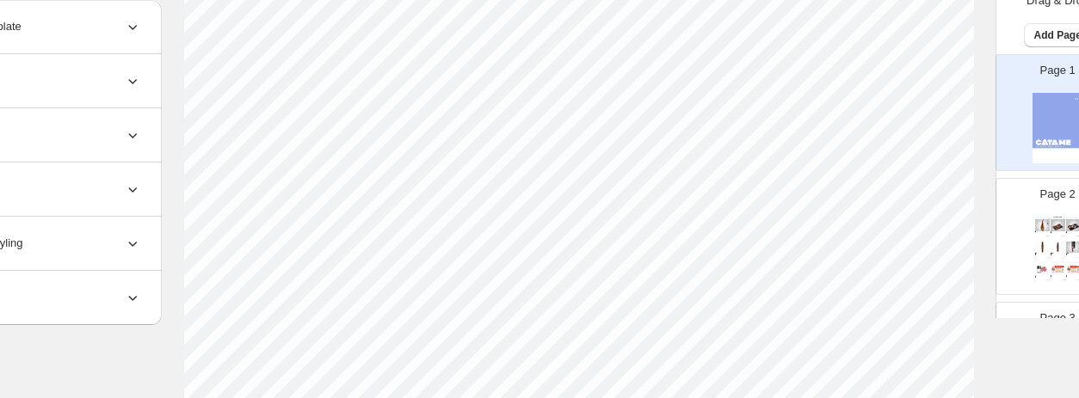
click at [894, 229] on img at bounding box center [1042, 224] width 15 height 11
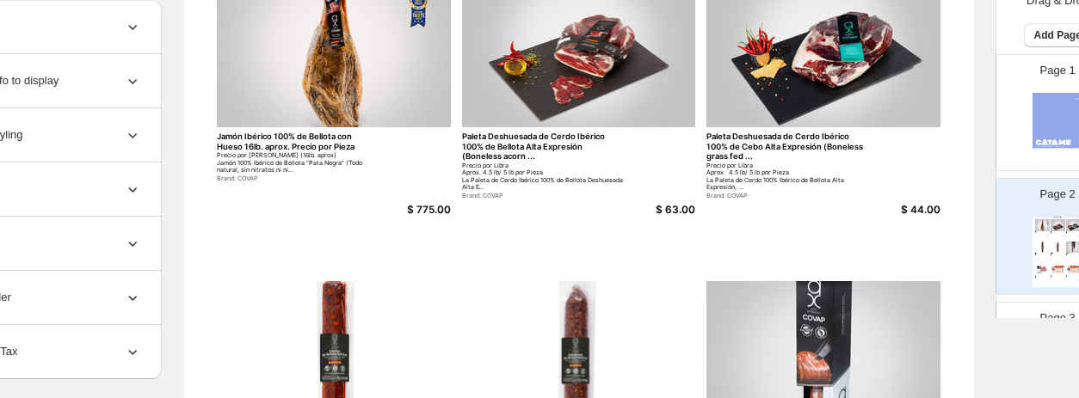
scroll to position [157, 0]
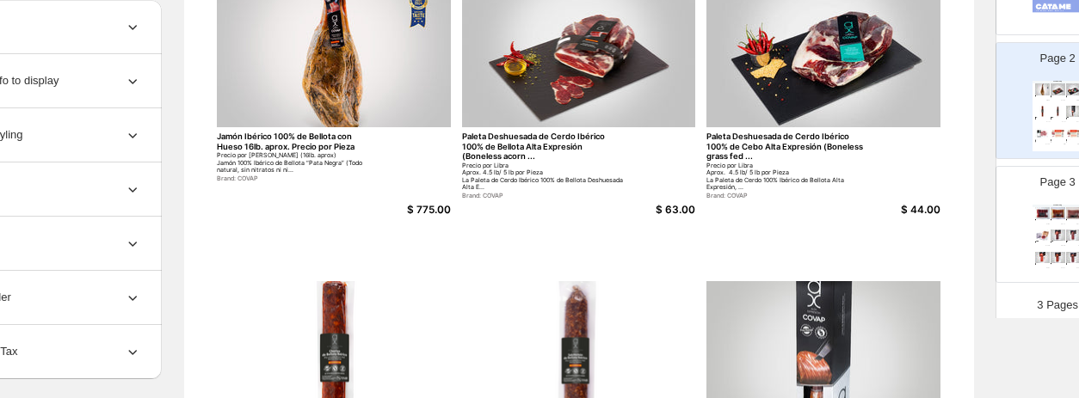
click at [894, 230] on img at bounding box center [1042, 235] width 15 height 11
type input "*"
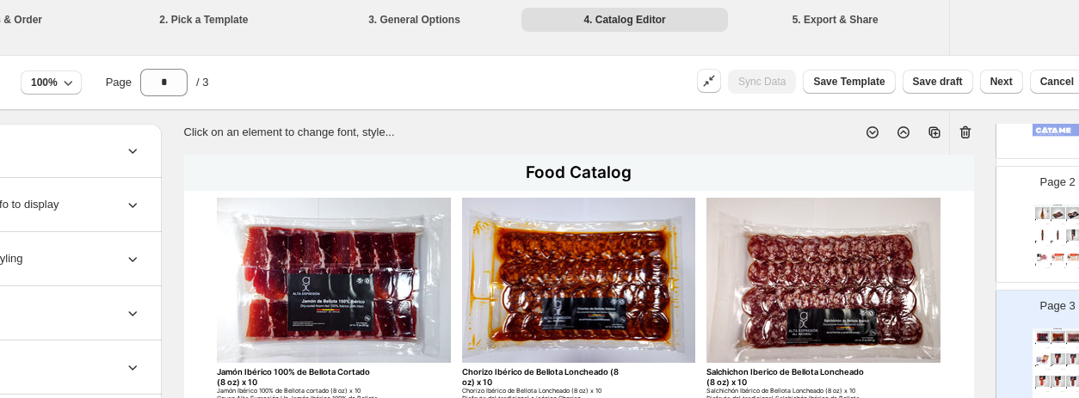
scroll to position [0, 0]
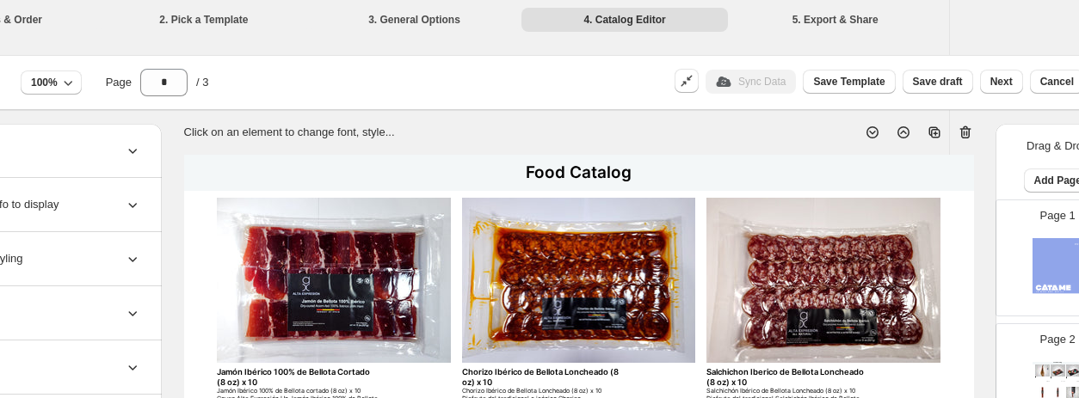
click at [779, 86] on div "Sync Data" at bounding box center [750, 82] width 90 height 24
click at [894, 80] on span "Next" at bounding box center [1001, 82] width 22 height 14
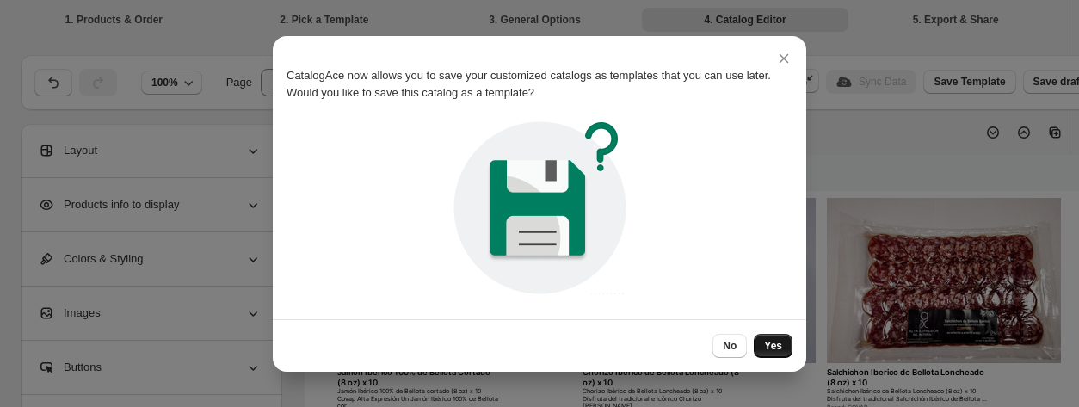
click at [781, 350] on span "Yes" at bounding box center [773, 346] width 18 height 14
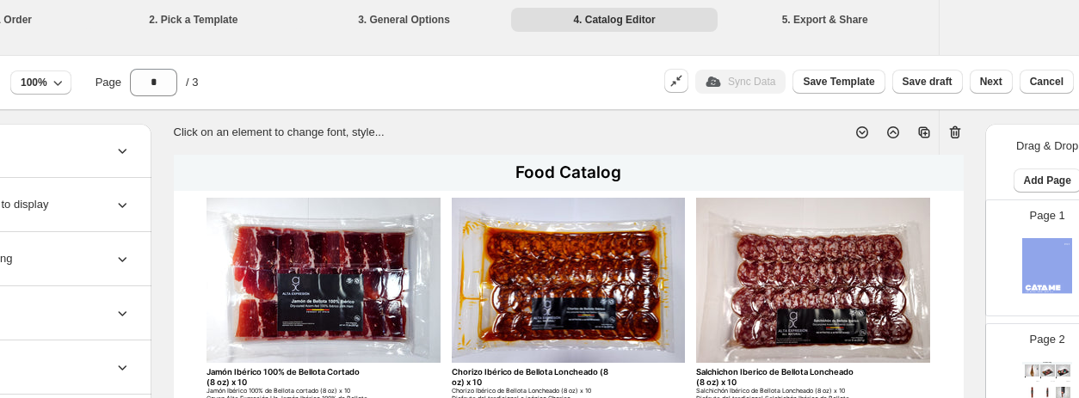
scroll to position [0, 132]
click at [894, 80] on span "Next" at bounding box center [990, 82] width 22 height 14
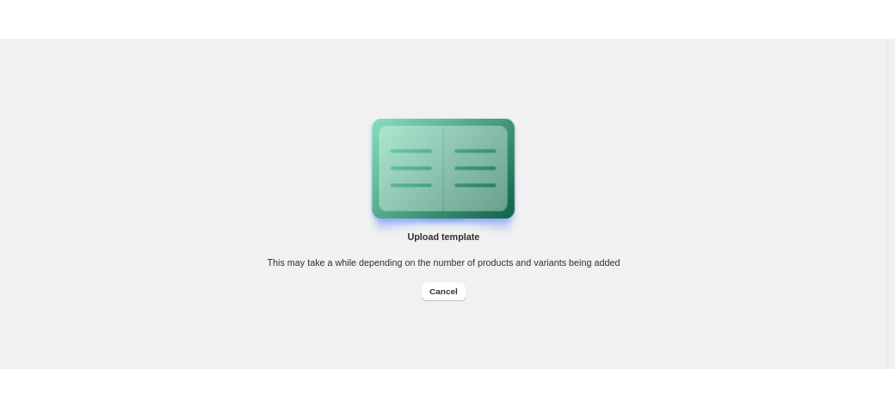
scroll to position [0, 0]
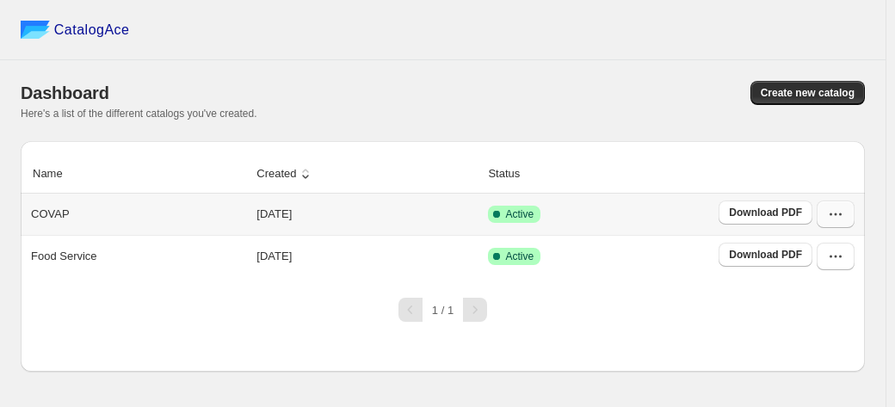
click at [833, 213] on icon "button" at bounding box center [835, 214] width 17 height 17
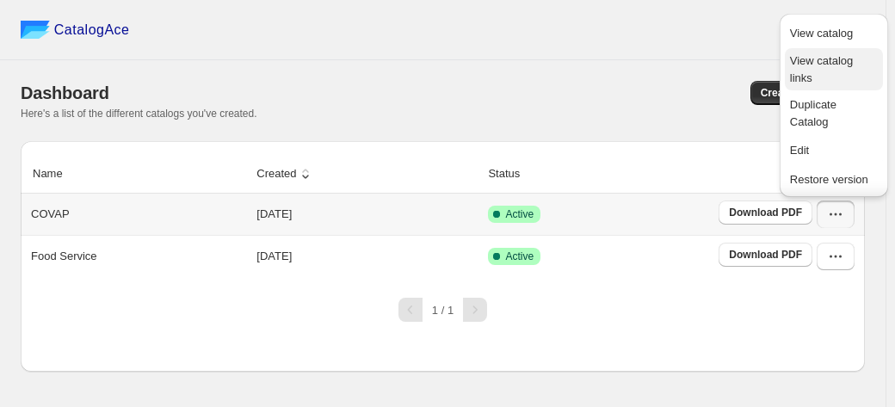
click at [810, 68] on span "View catalog links" at bounding box center [821, 69] width 63 height 30
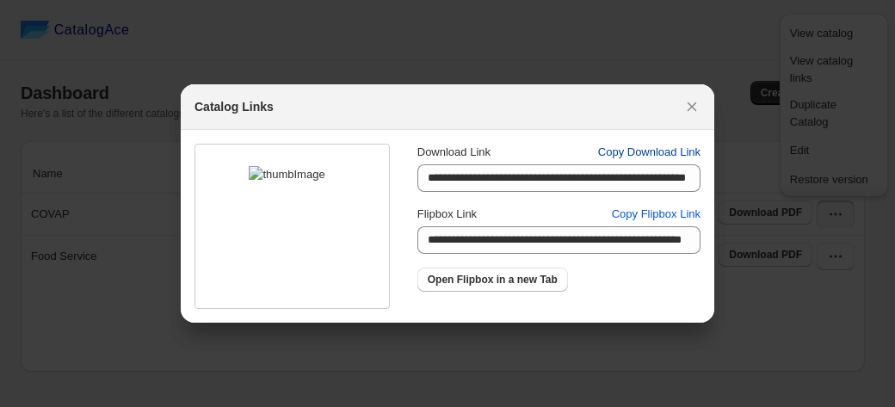
click at [645, 154] on span "Copy Download Link" at bounding box center [649, 152] width 102 height 17
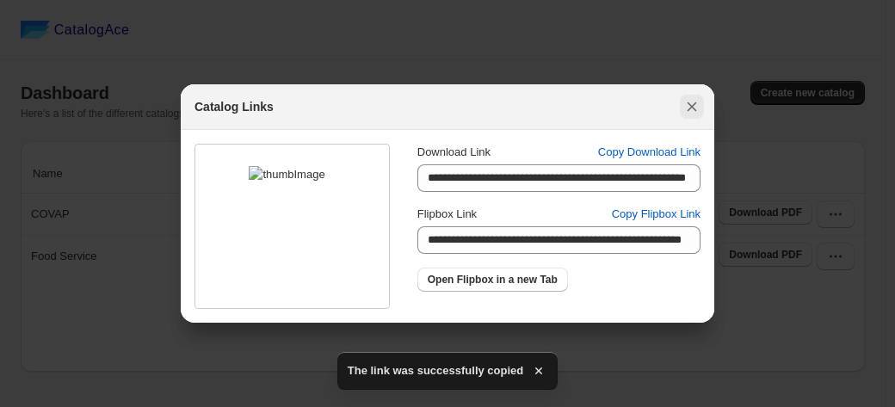
click at [690, 111] on icon ":rn:" at bounding box center [691, 106] width 17 height 17
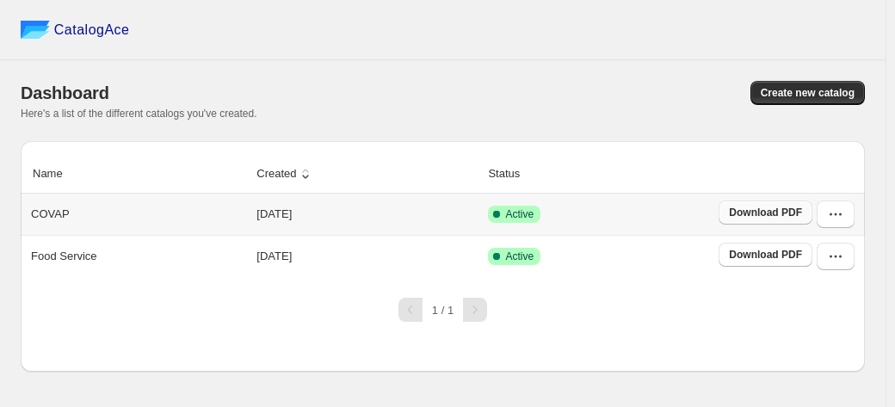
click at [767, 217] on span "Download PDF" at bounding box center [765, 213] width 73 height 14
